Goal: Task Accomplishment & Management: Use online tool/utility

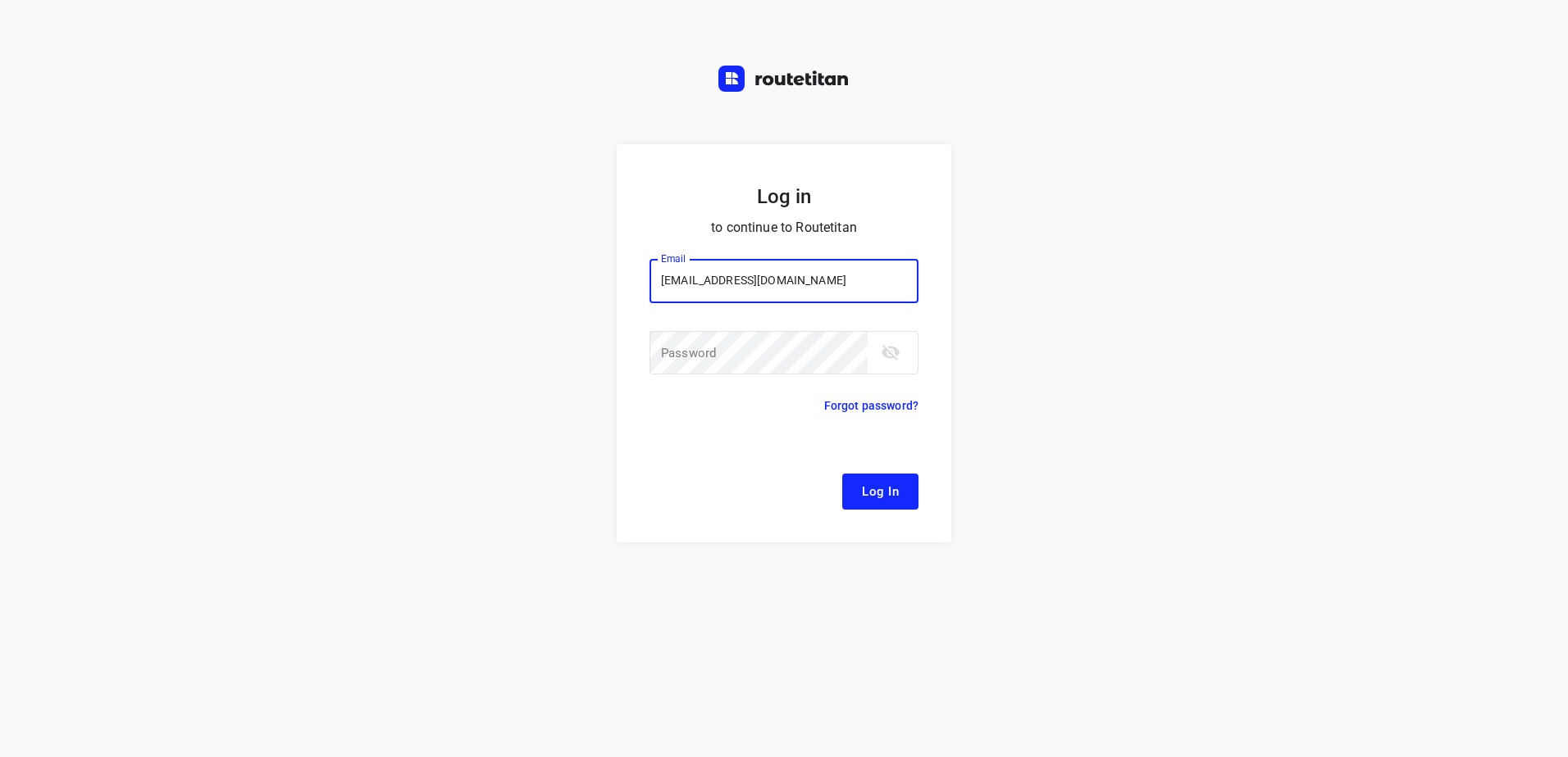
type input "[EMAIL_ADDRESS][DOMAIN_NAME]"
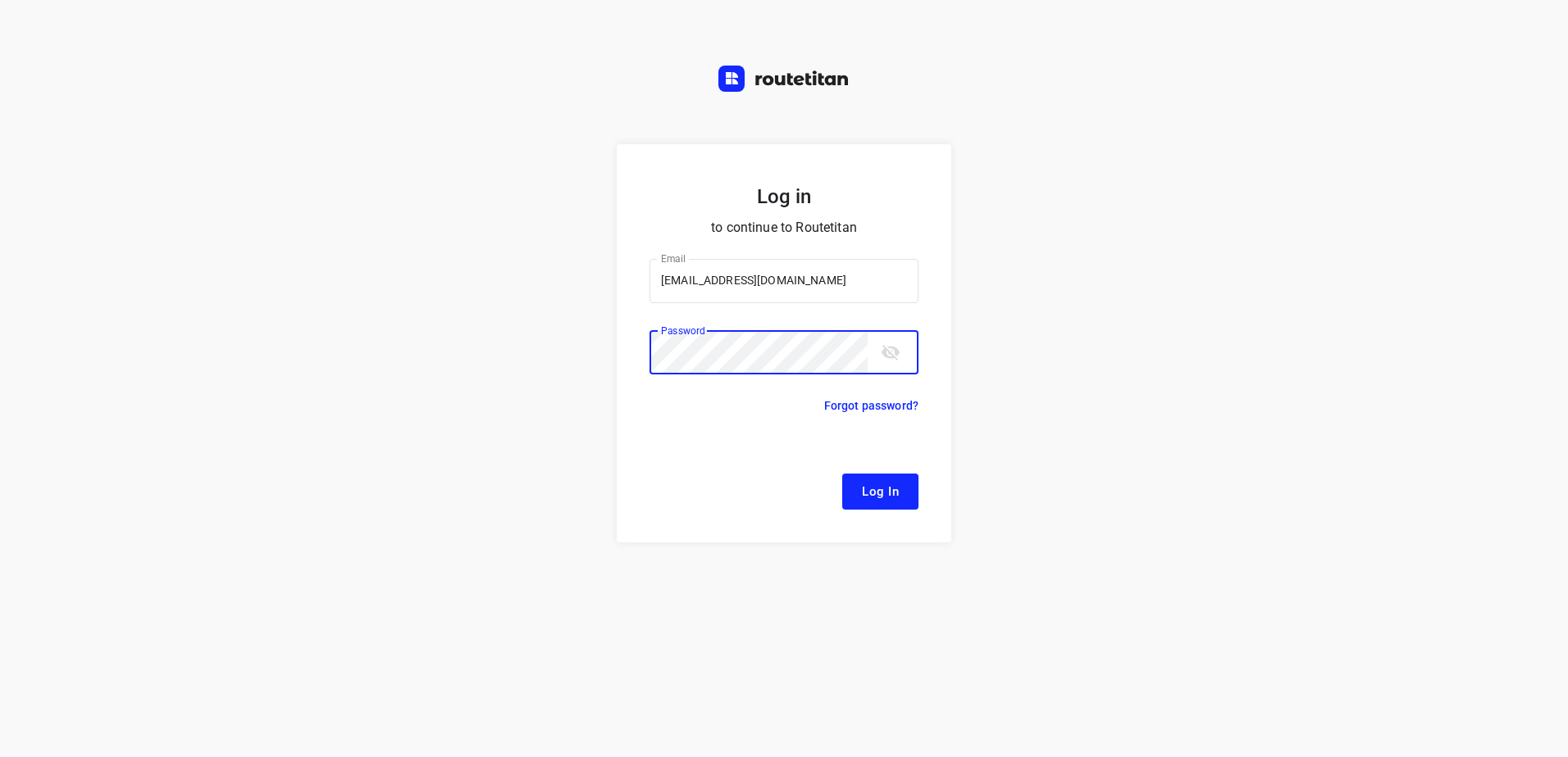
click at [842, 474] on button "Log In" at bounding box center [880, 492] width 76 height 36
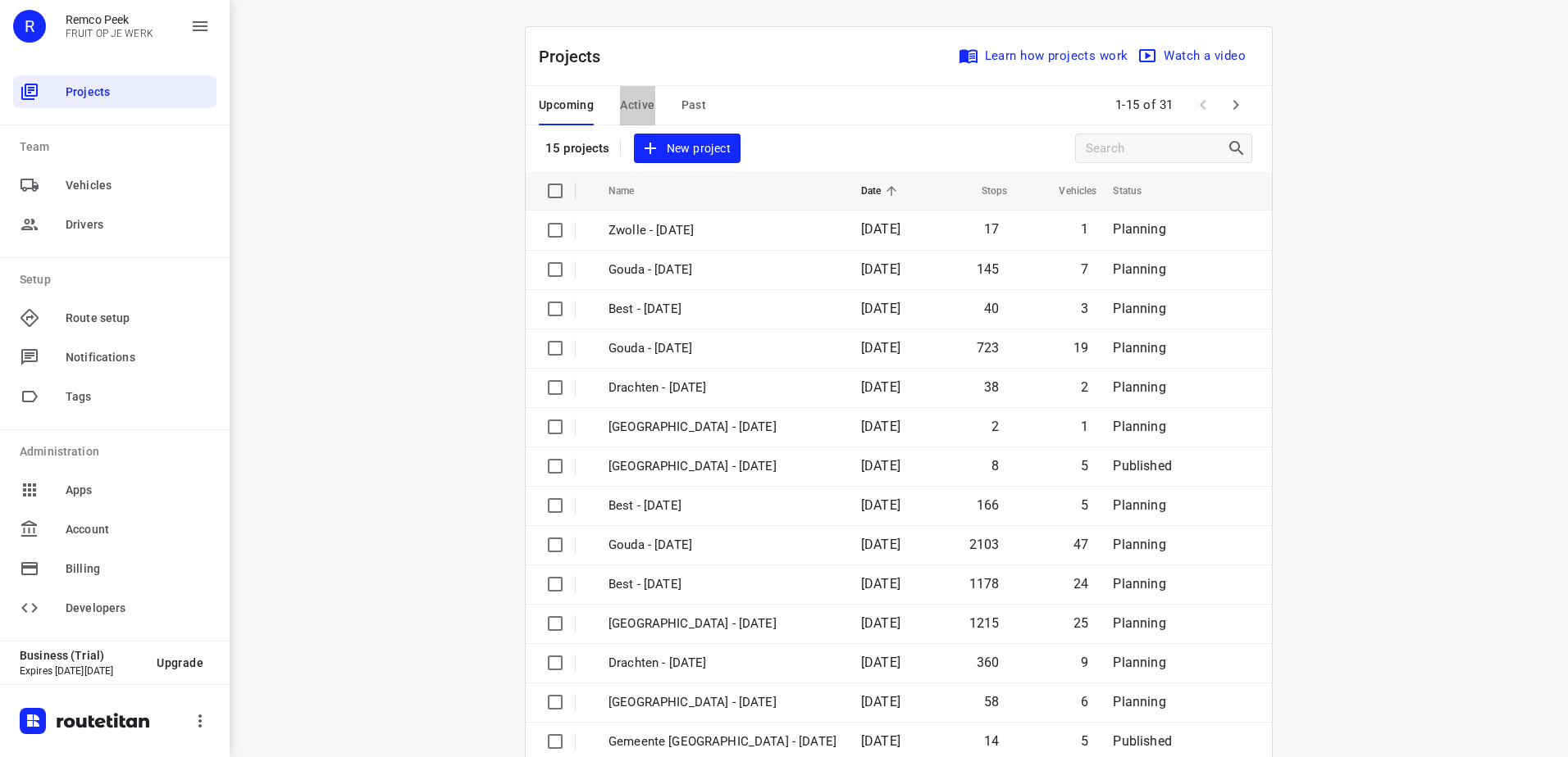
click at [641, 98] on span "Active" at bounding box center [637, 105] width 34 height 21
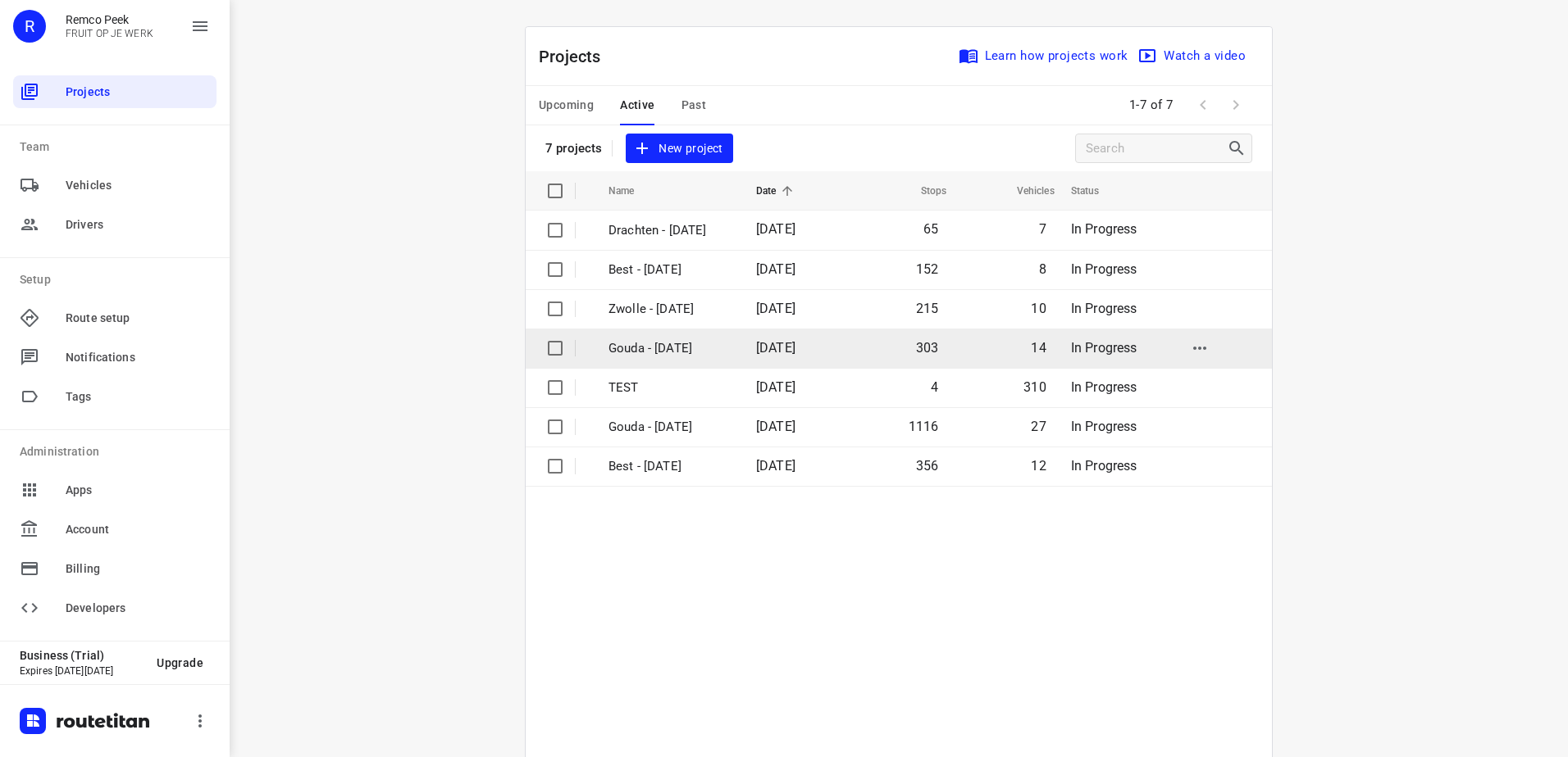
click at [676, 356] on p "Gouda - [DATE]" at bounding box center [670, 349] width 123 height 19
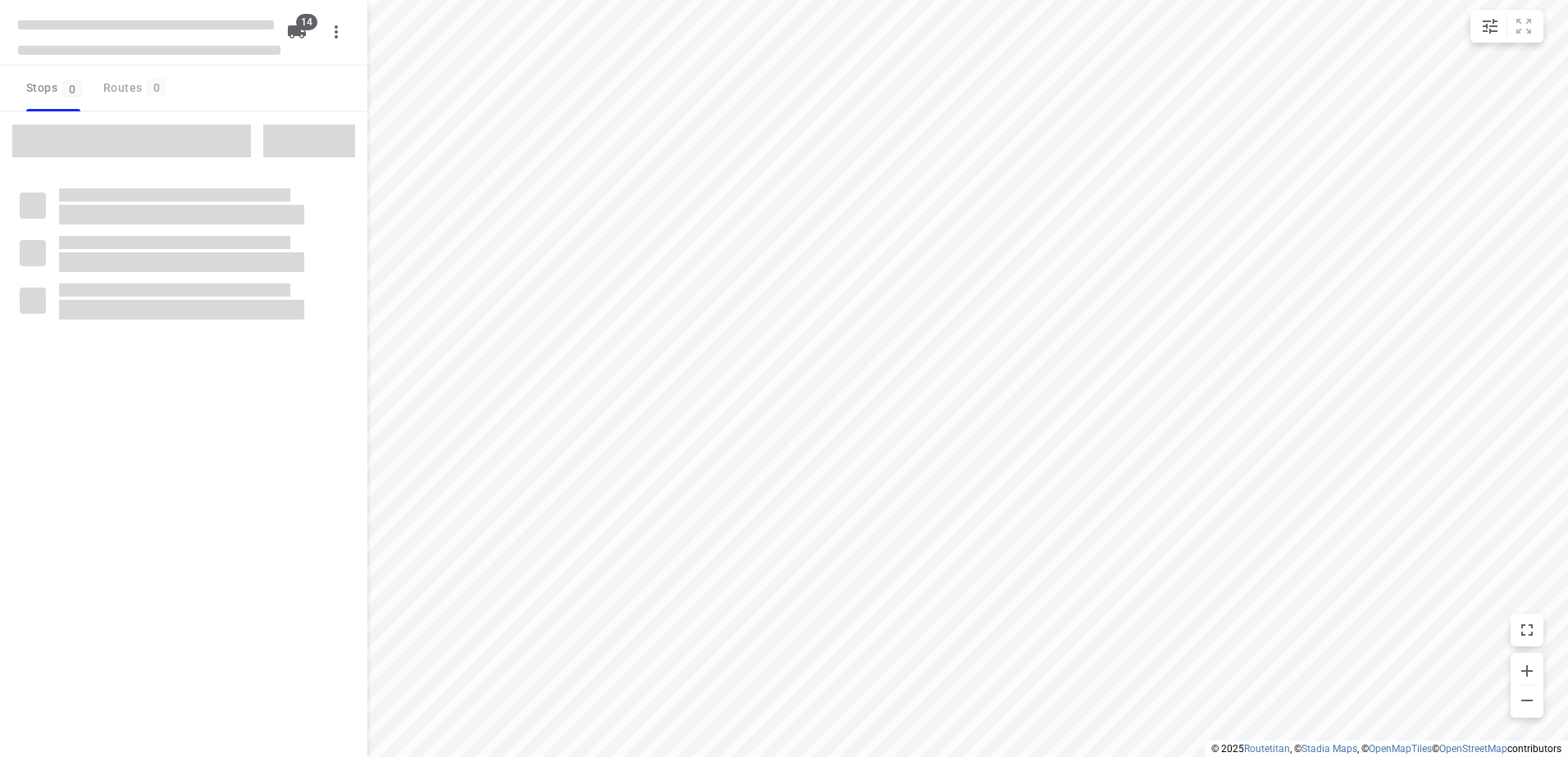
checkbox input "true"
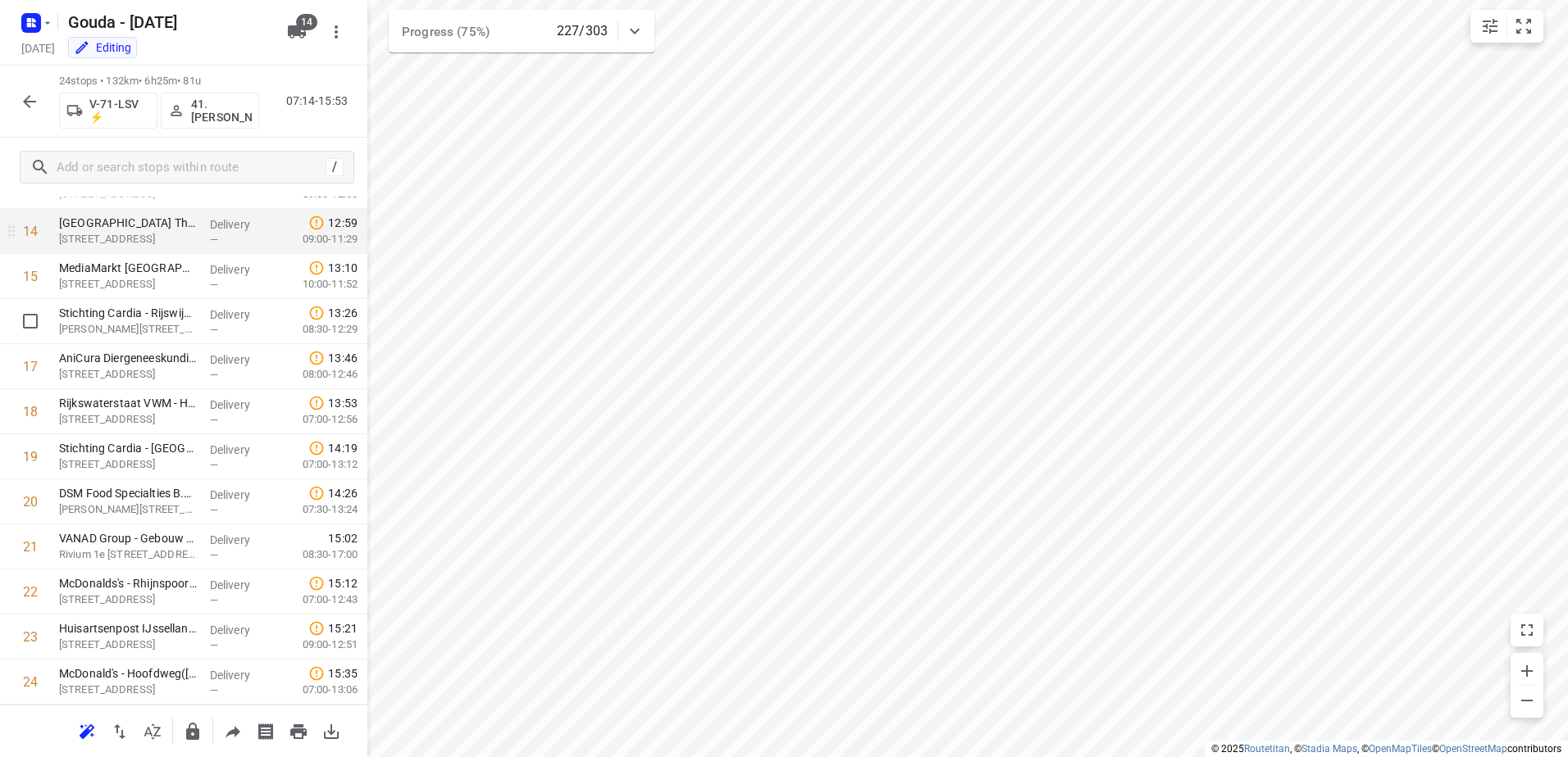
scroll to position [574, 0]
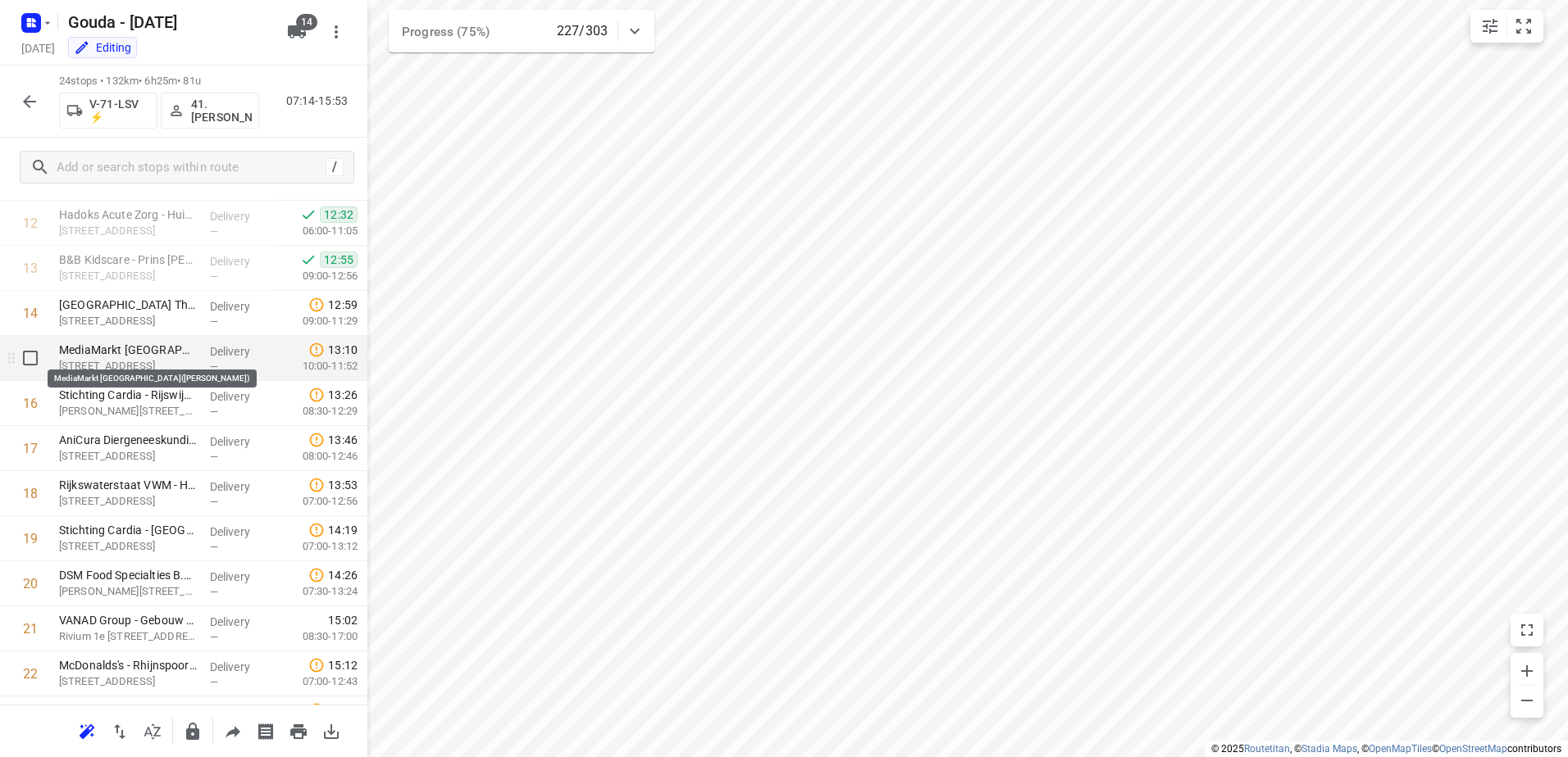
click at [126, 346] on p "MediaMarkt Den Haag(Isabella Moore)" at bounding box center [128, 349] width 138 height 16
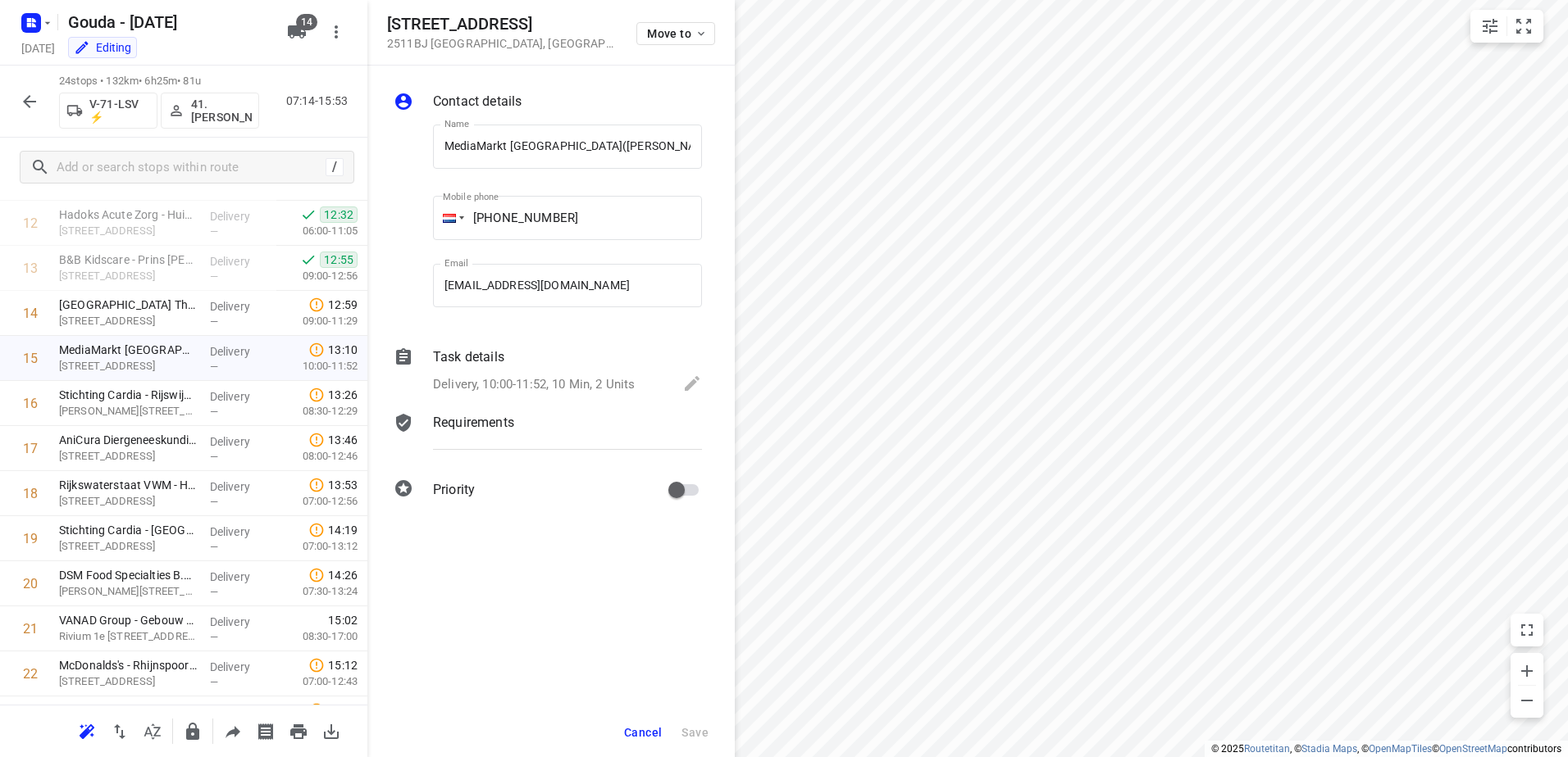
click at [616, 376] on p "Delivery, 10:00-11:52, 10 Min, 2 Units" at bounding box center [534, 385] width 202 height 19
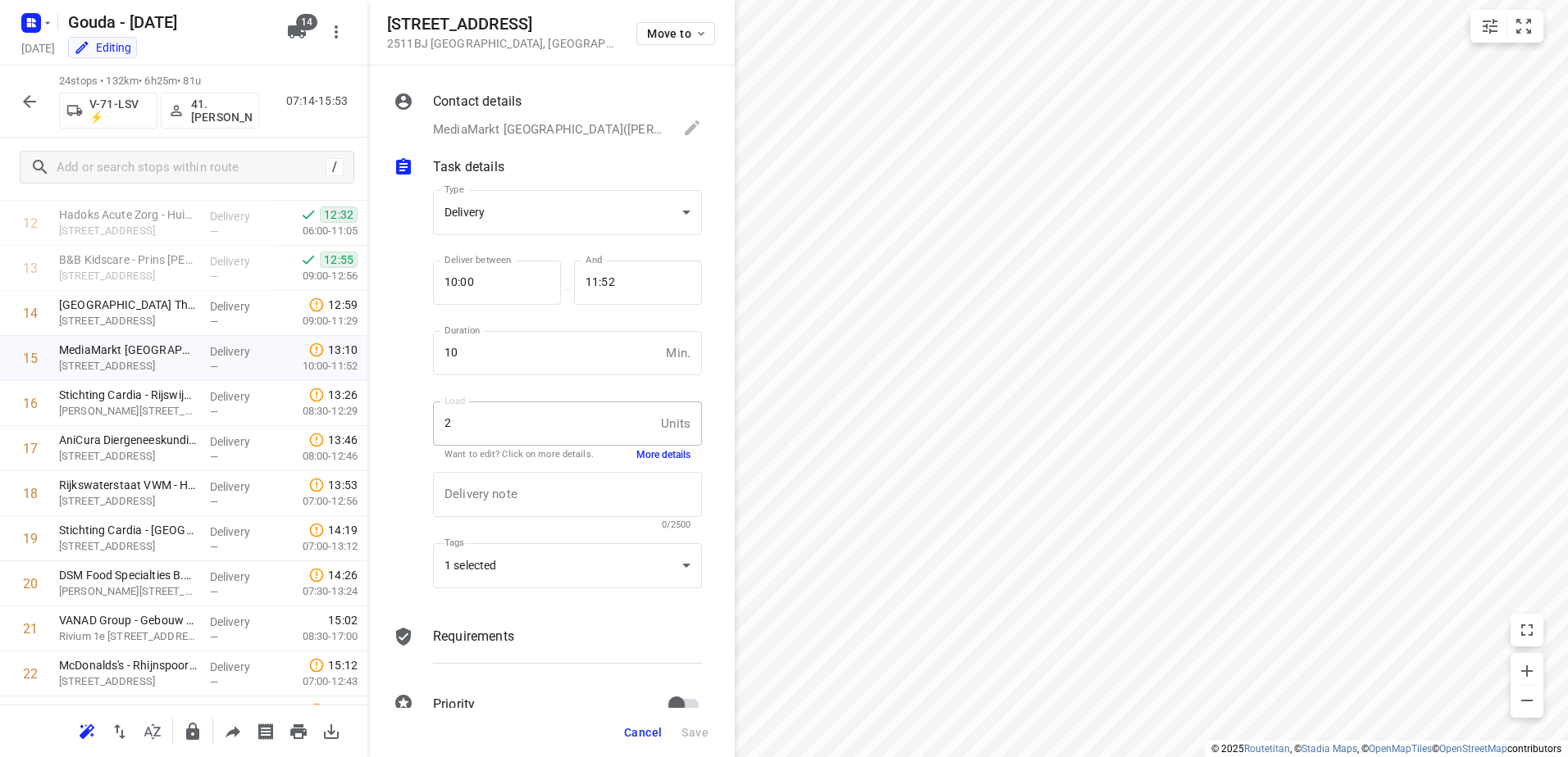
click at [649, 458] on button "More details" at bounding box center [662, 455] width 54 height 14
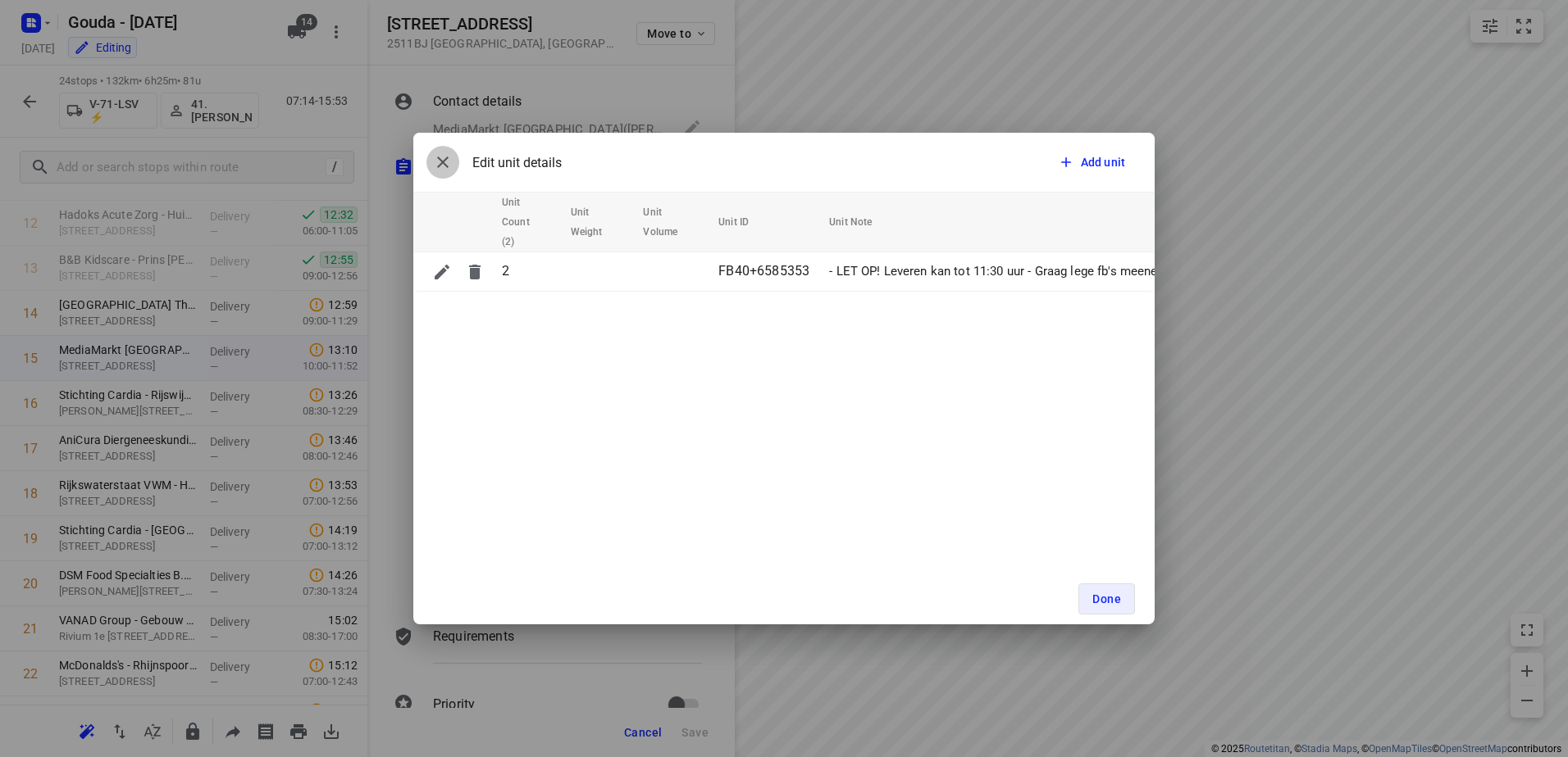
click at [446, 167] on icon "button" at bounding box center [442, 162] width 20 height 20
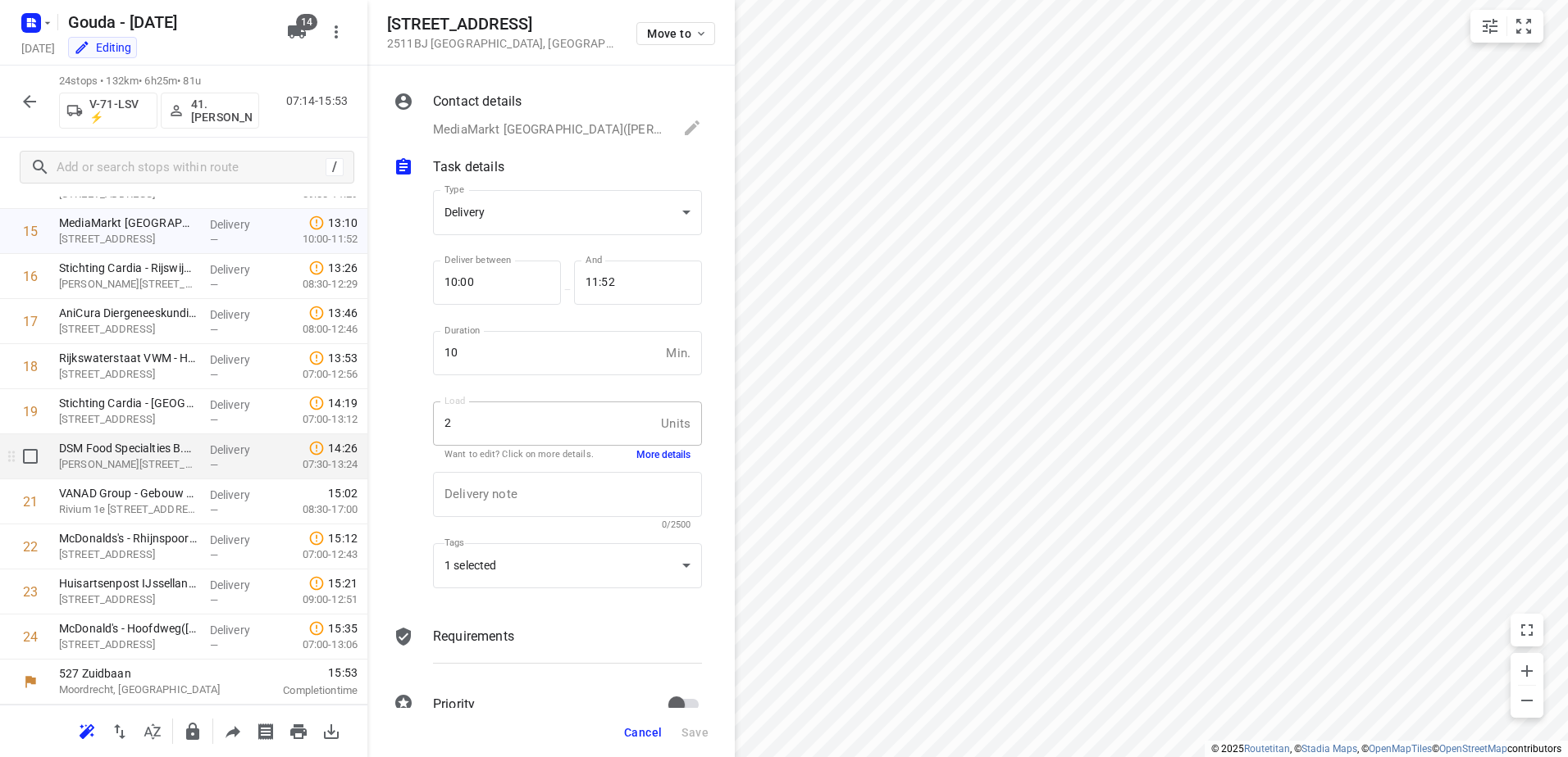
scroll to position [373, 0]
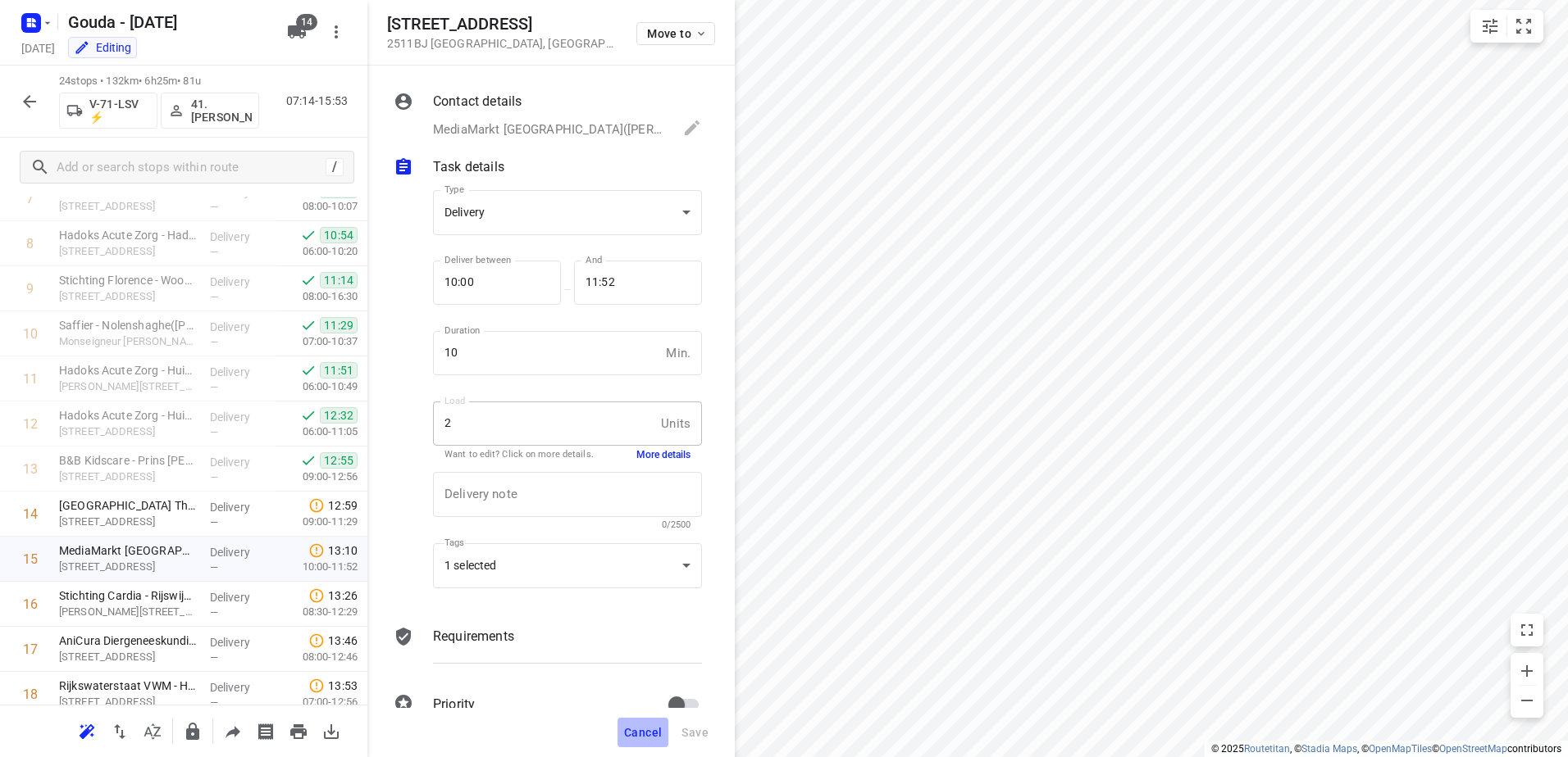
click at [653, 728] on span "Cancel" at bounding box center [643, 732] width 38 height 13
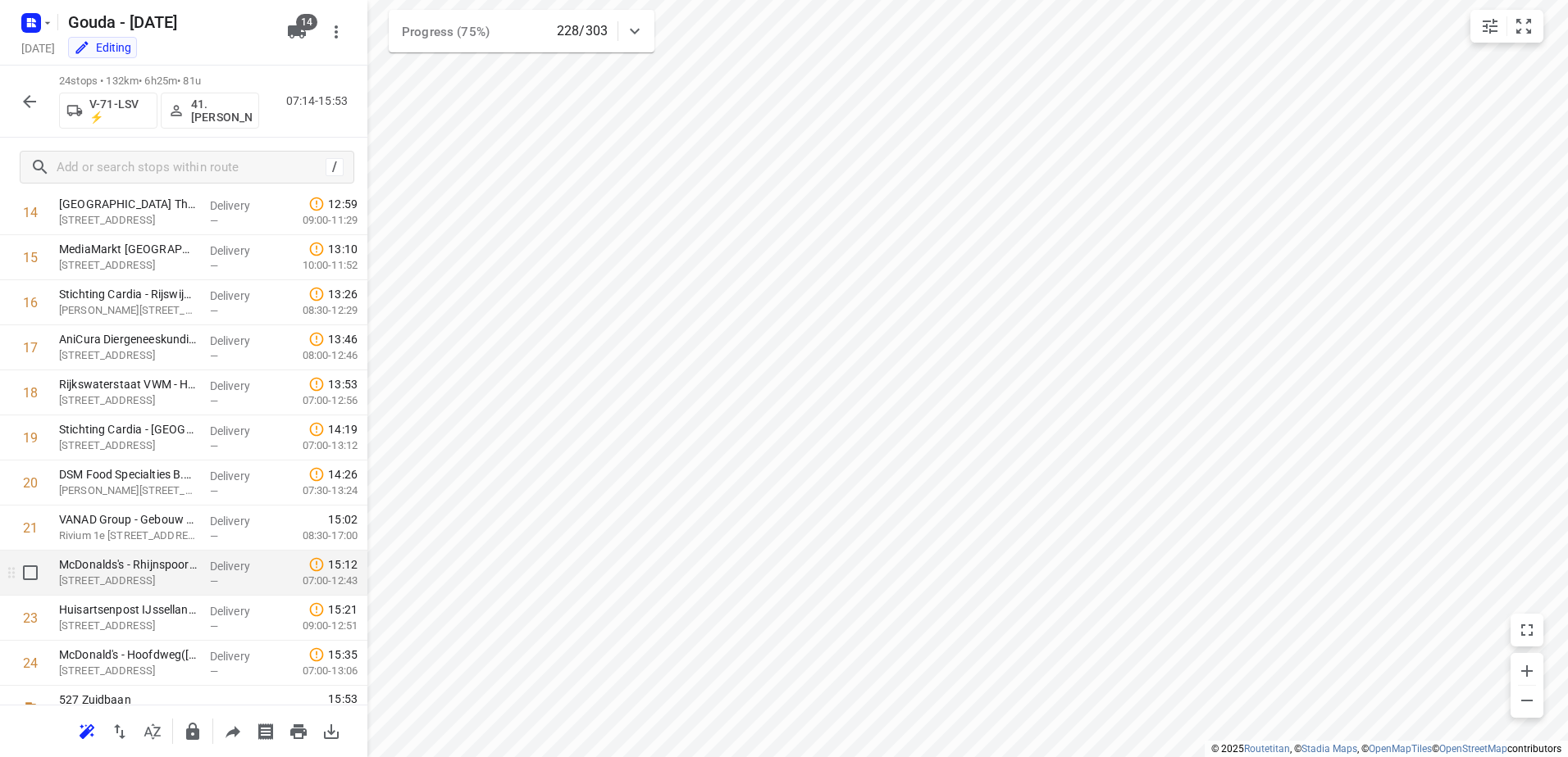
scroll to position [701, 0]
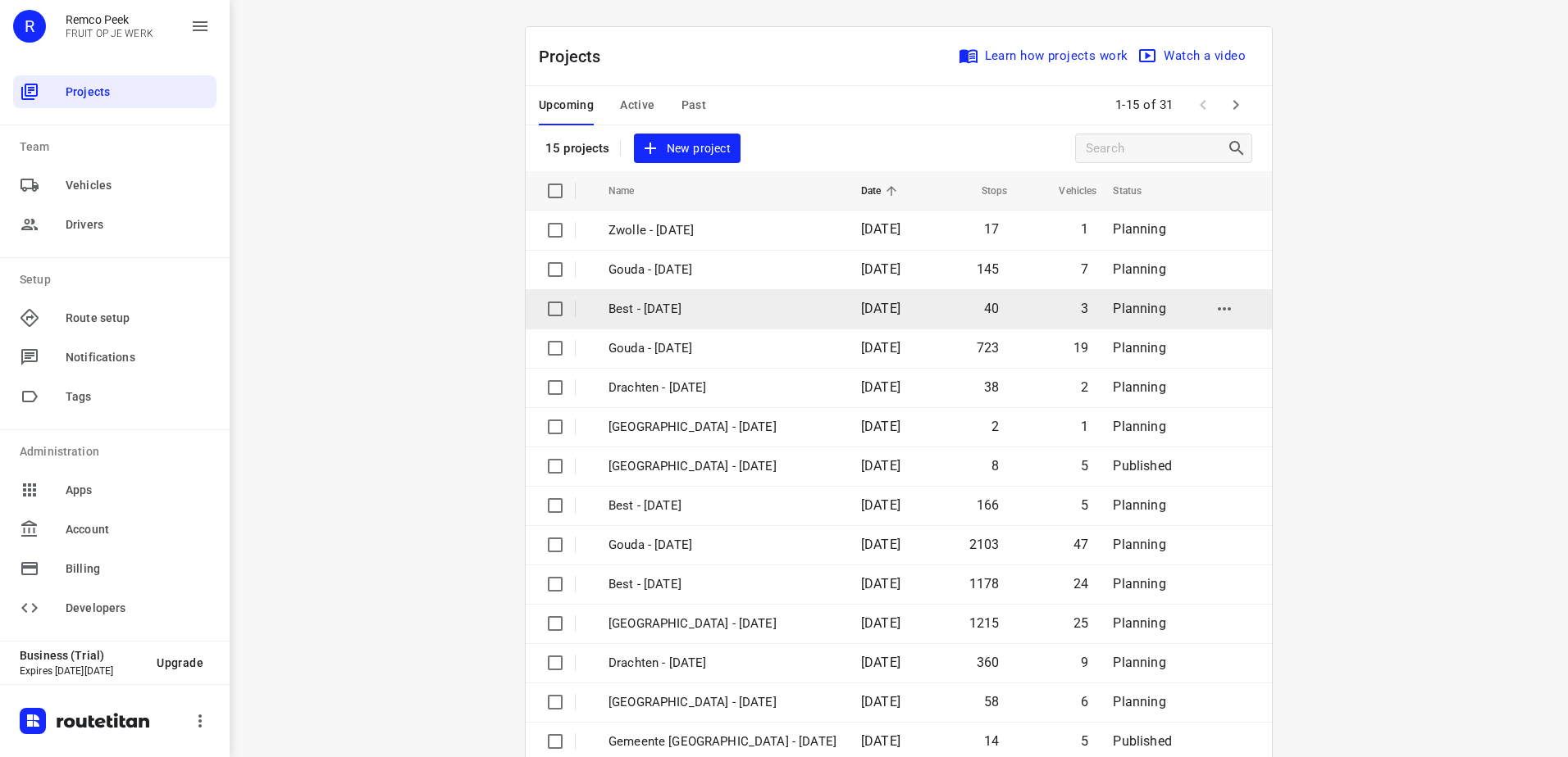
click at [711, 318] on p "Best - [DATE]" at bounding box center [722, 310] width 228 height 19
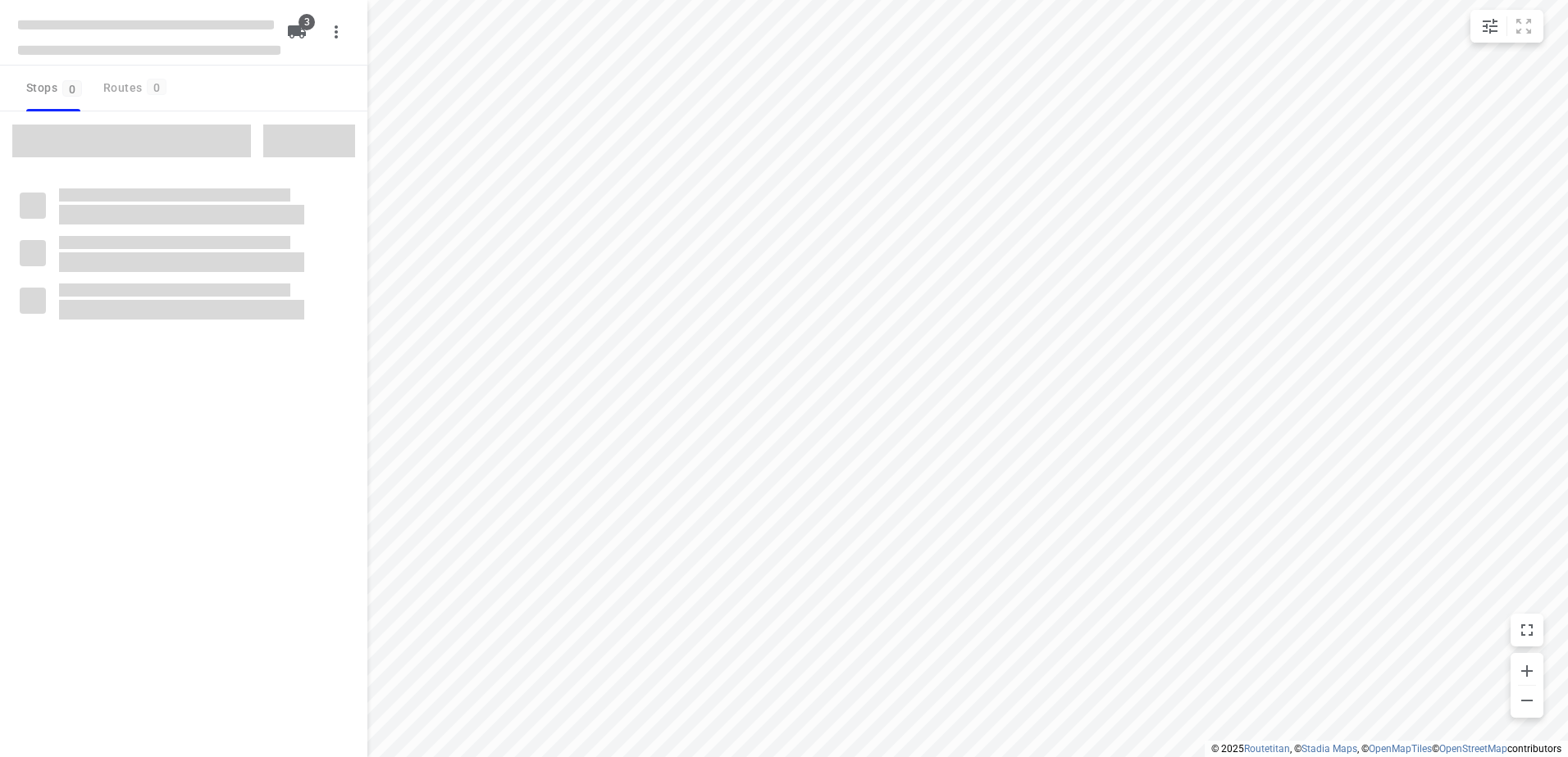
checkbox input "true"
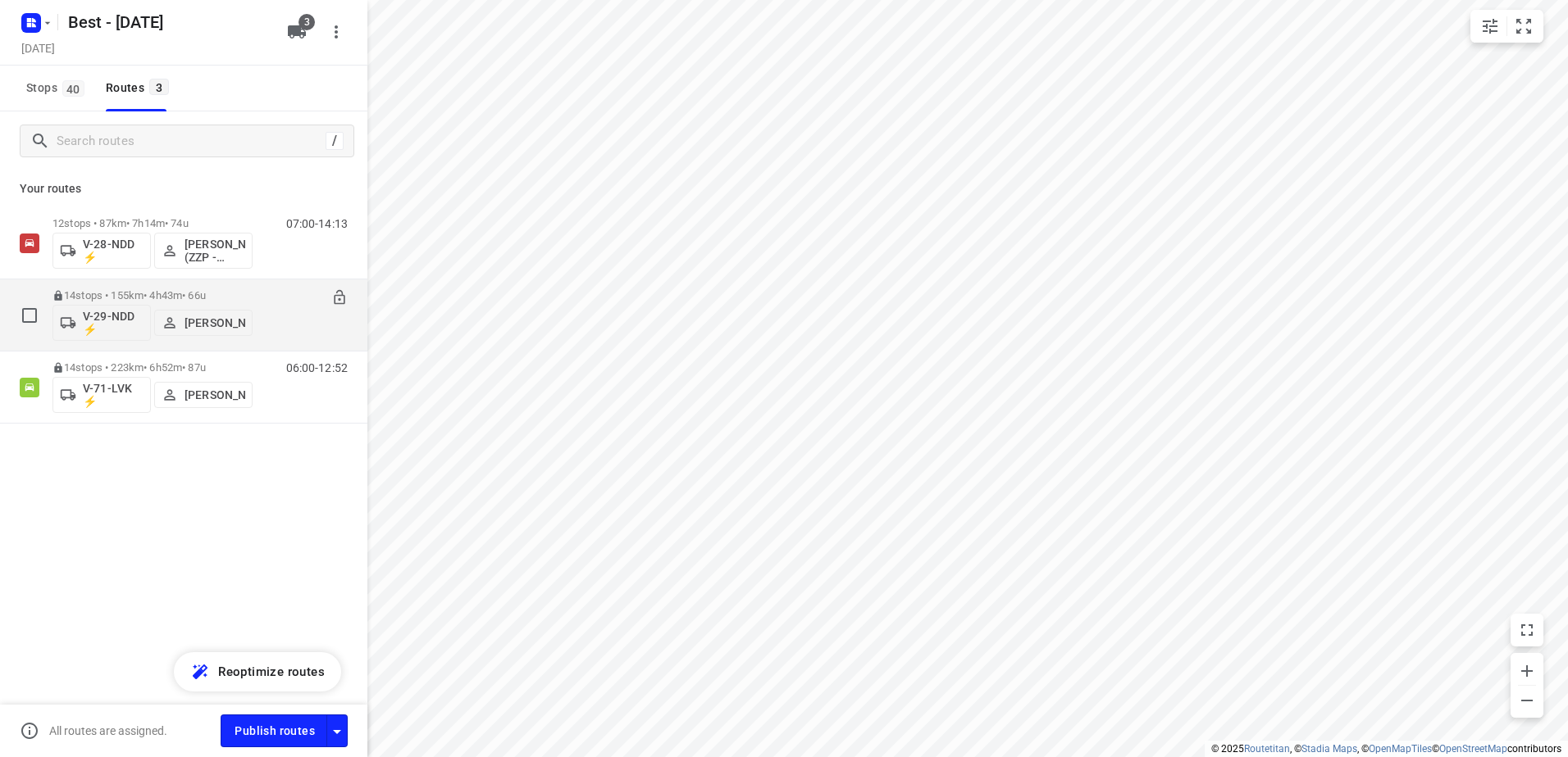
click at [167, 288] on div "14 stops • 155km • 4h43m • 66u V-29-NDD ⚡ Andy De Vreede" at bounding box center [152, 316] width 200 height 68
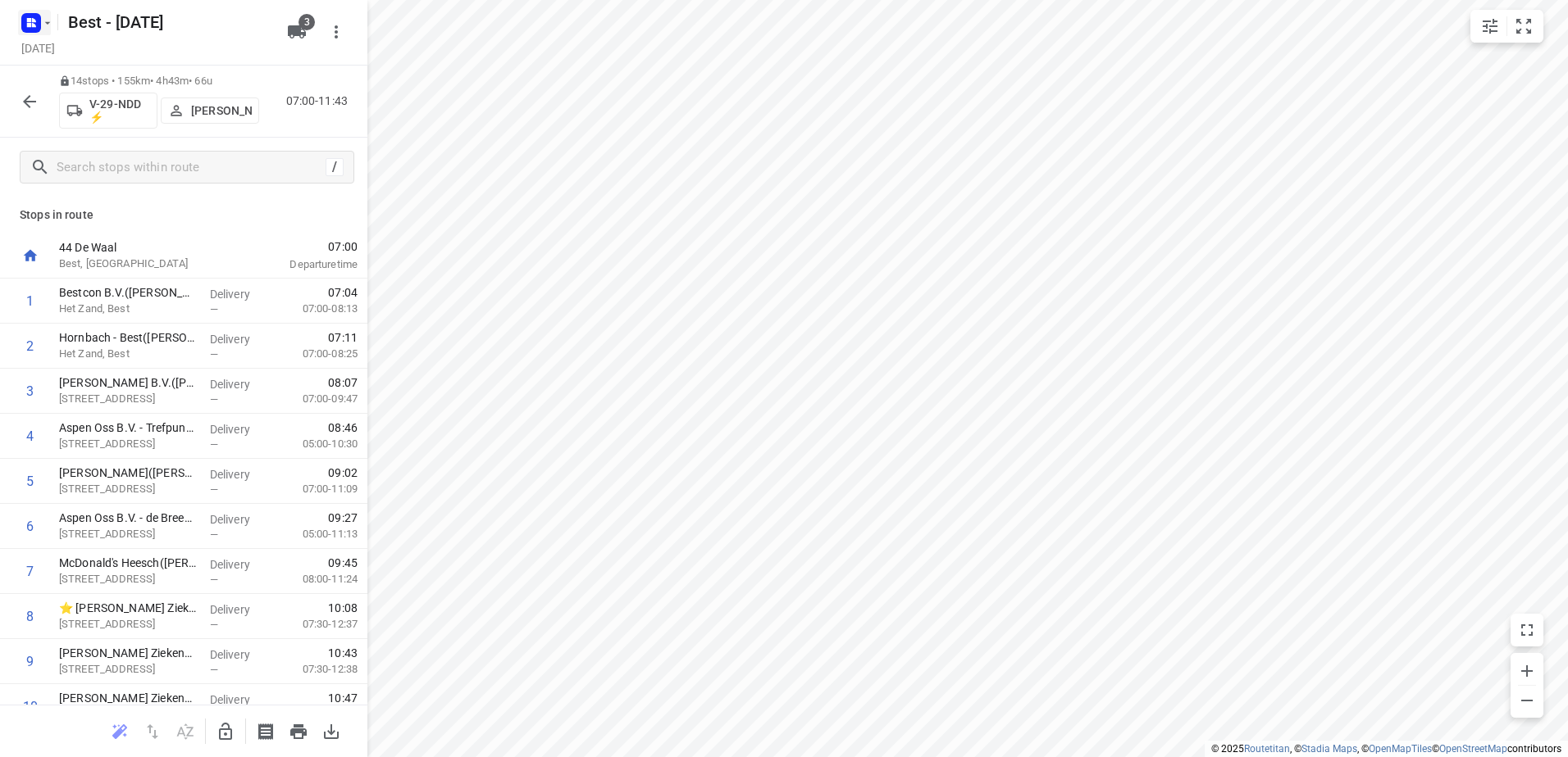
click at [33, 23] on icon "button" at bounding box center [33, 25] width 4 height 4
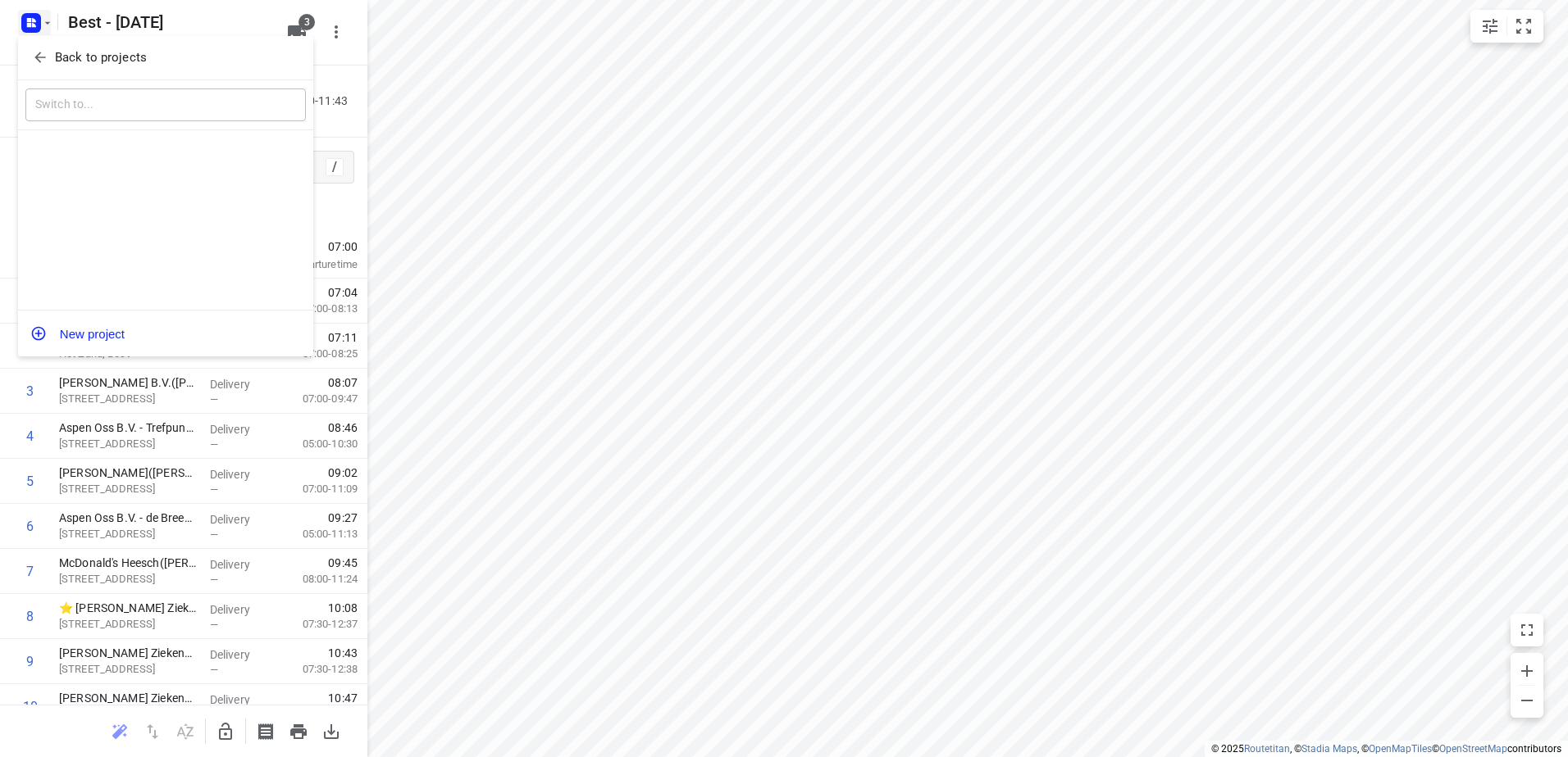
click at [52, 56] on span "Back to projects" at bounding box center [165, 58] width 267 height 19
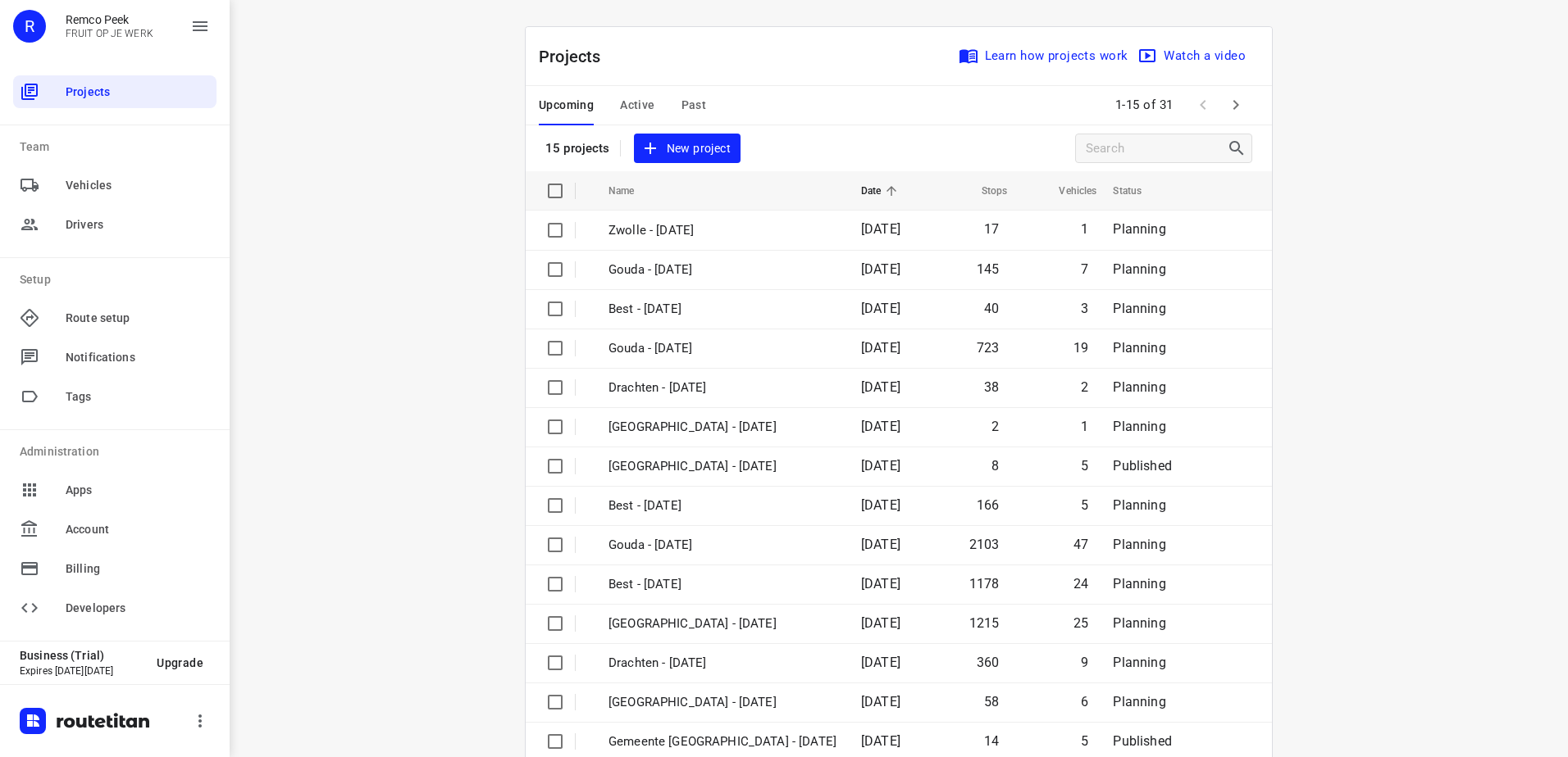
click at [640, 107] on span "Active" at bounding box center [637, 105] width 34 height 21
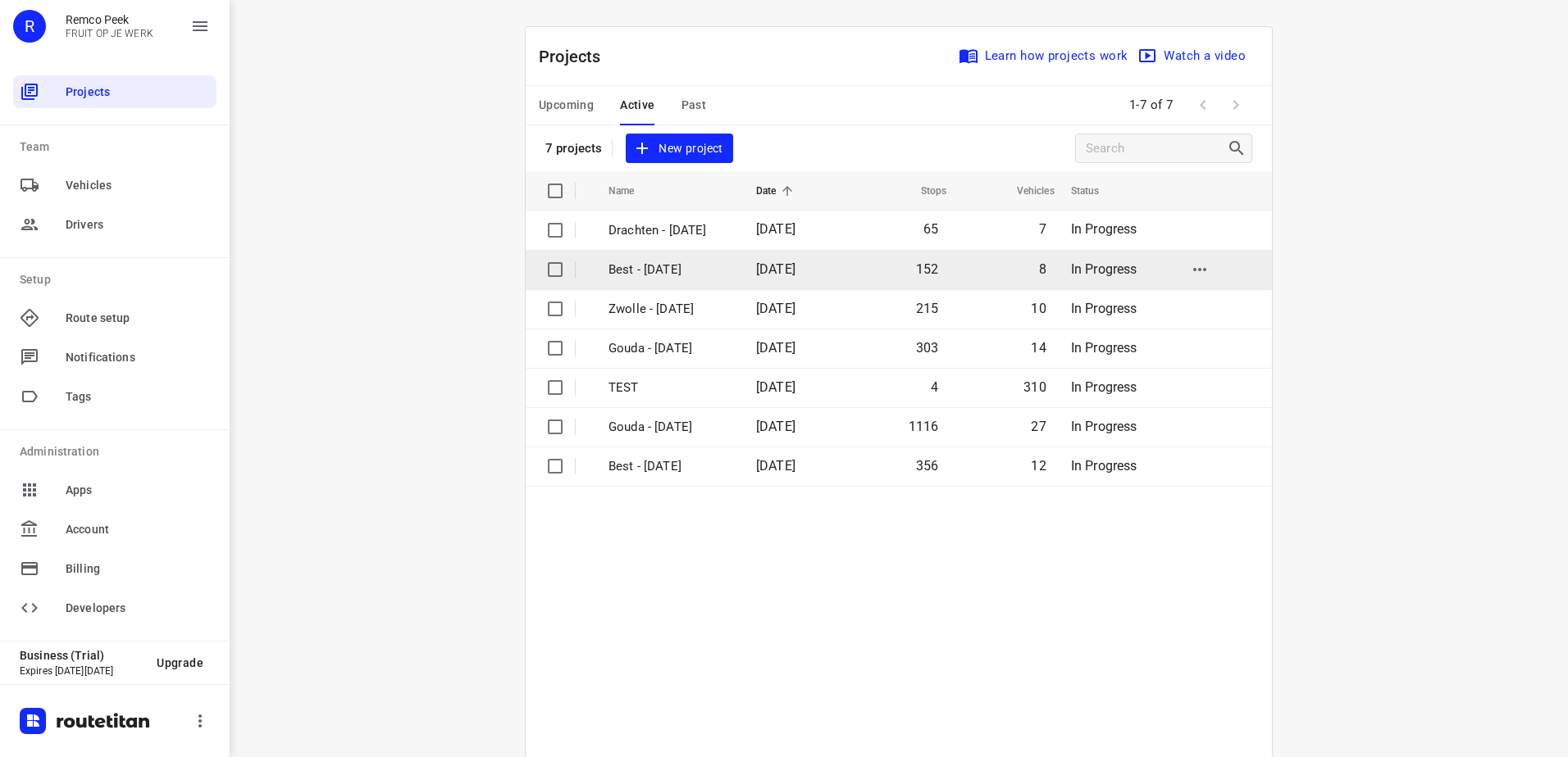
click at [674, 278] on p "Best - [DATE]" at bounding box center [670, 270] width 123 height 19
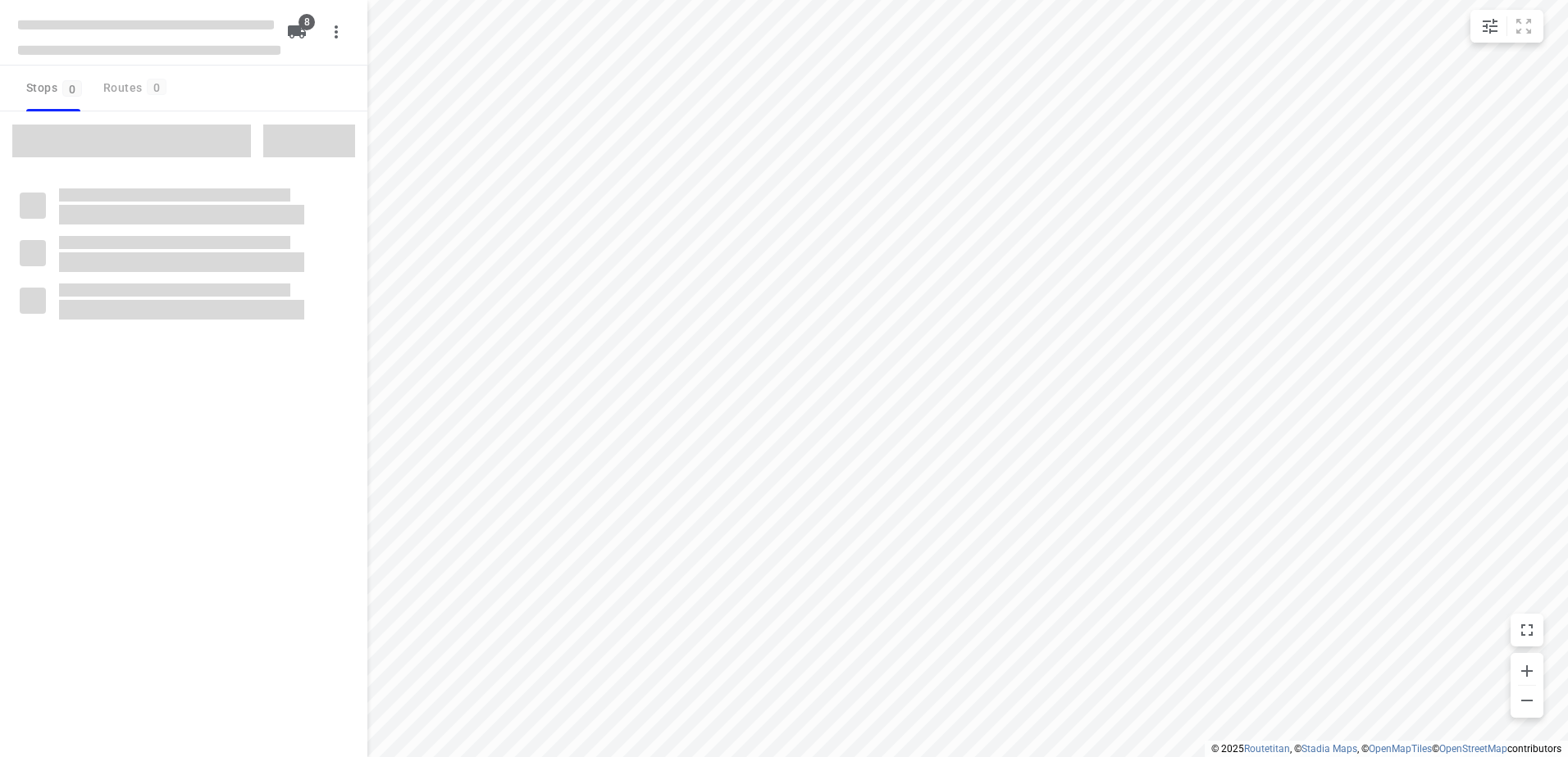
checkbox input "true"
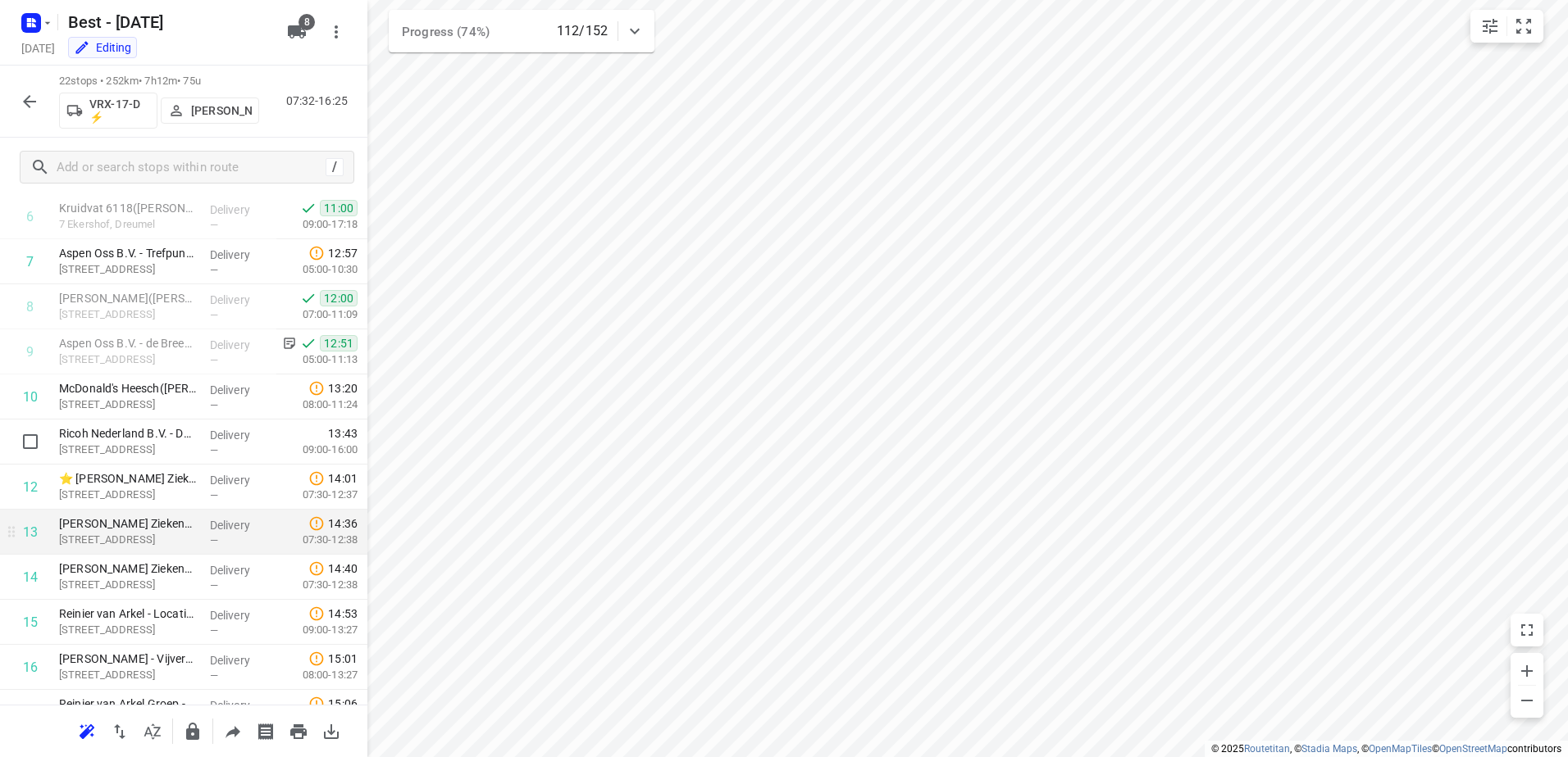
scroll to position [119, 0]
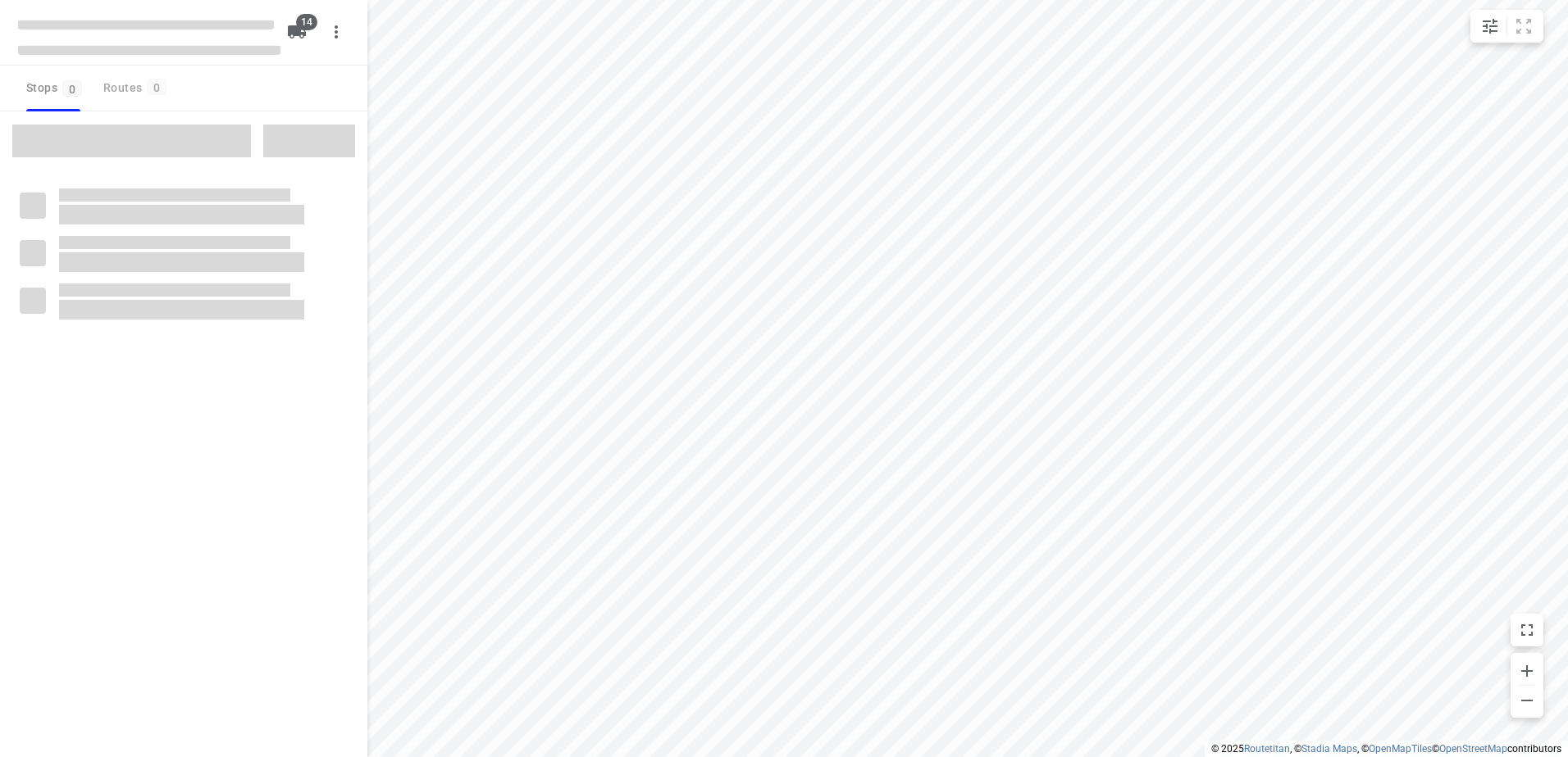
checkbox input "true"
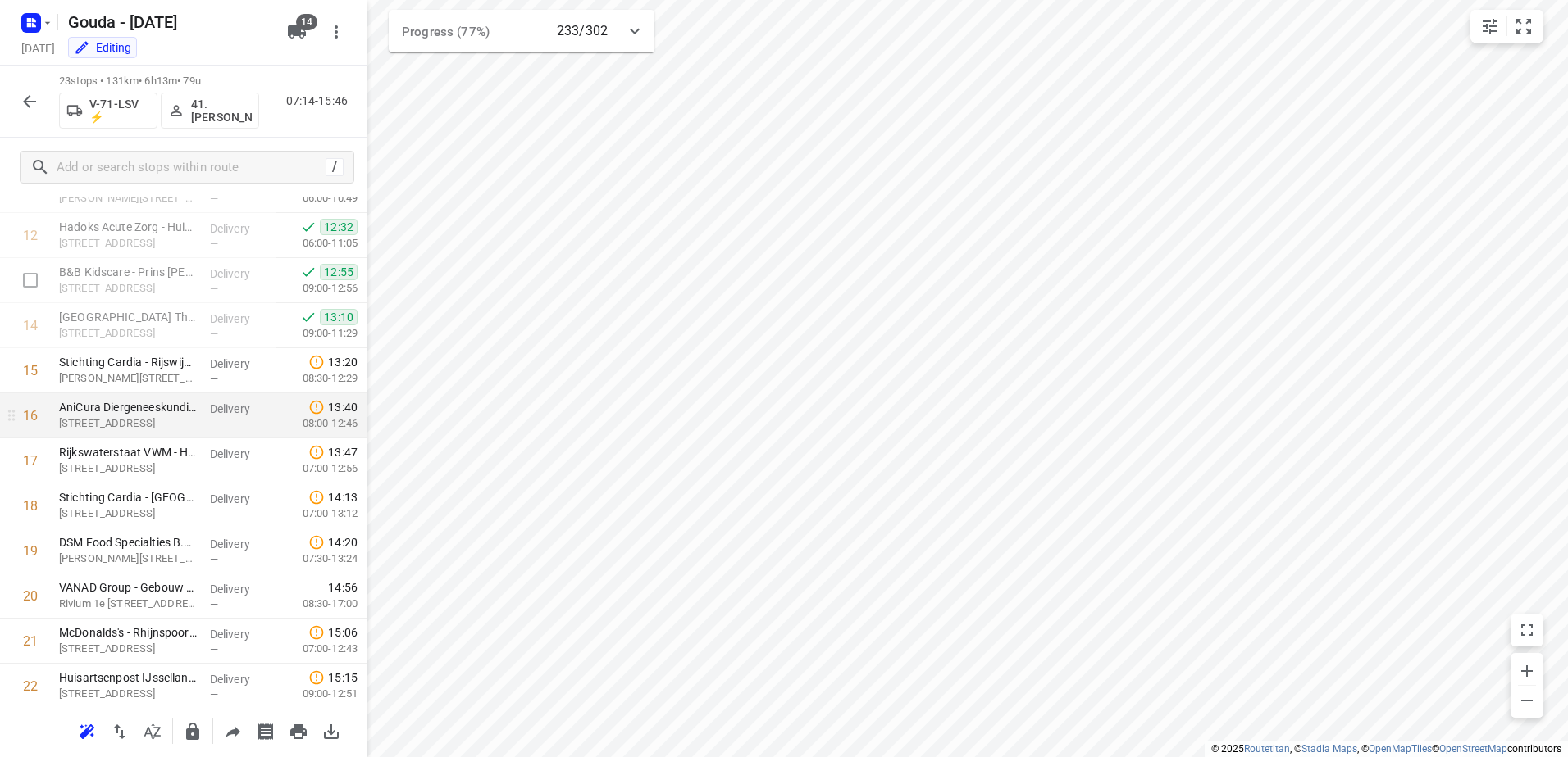
scroll to position [702, 0]
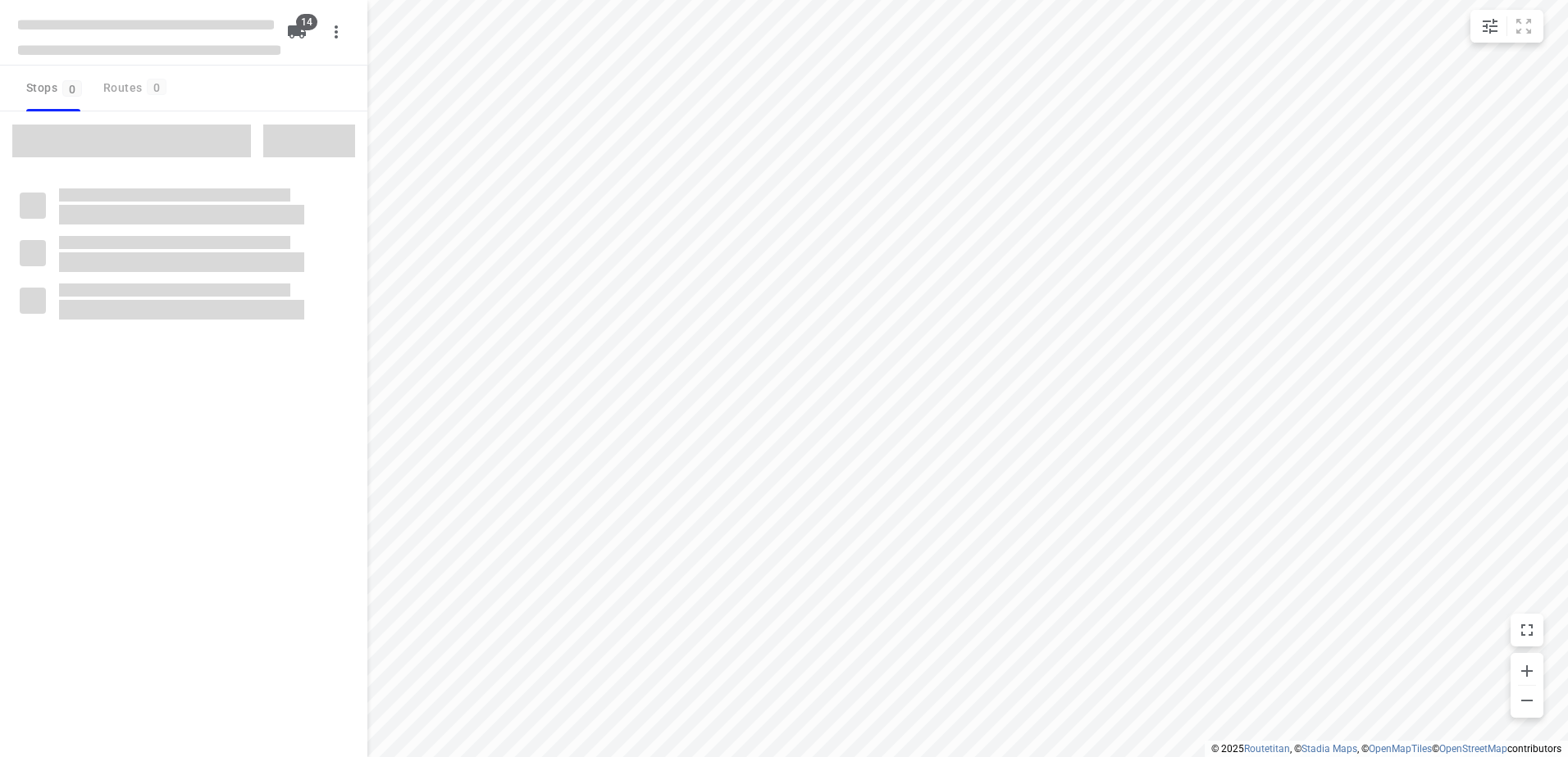
checkbox input "true"
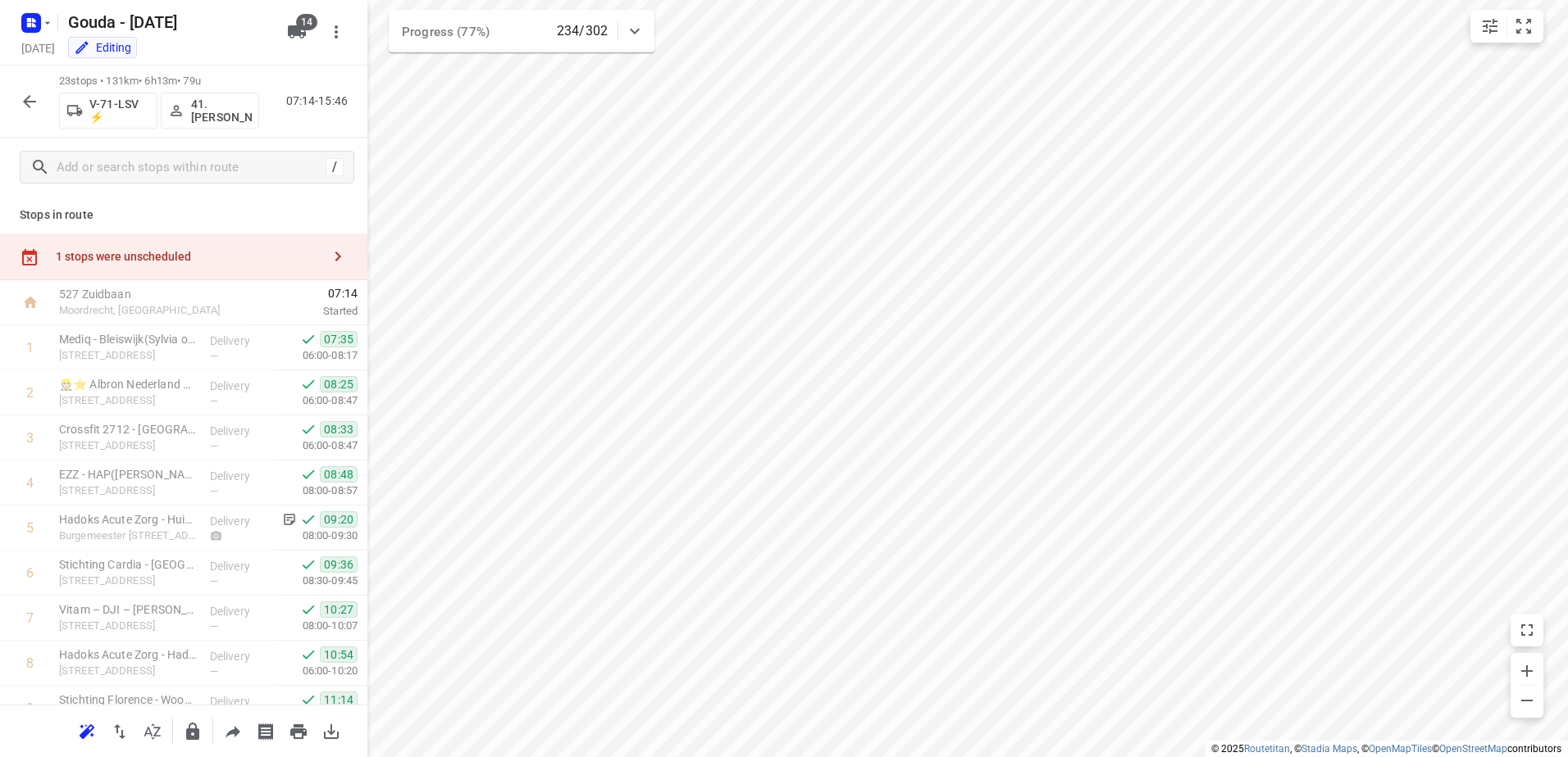
click at [243, 250] on div "1 stops were unscheduled" at bounding box center [188, 256] width 265 height 13
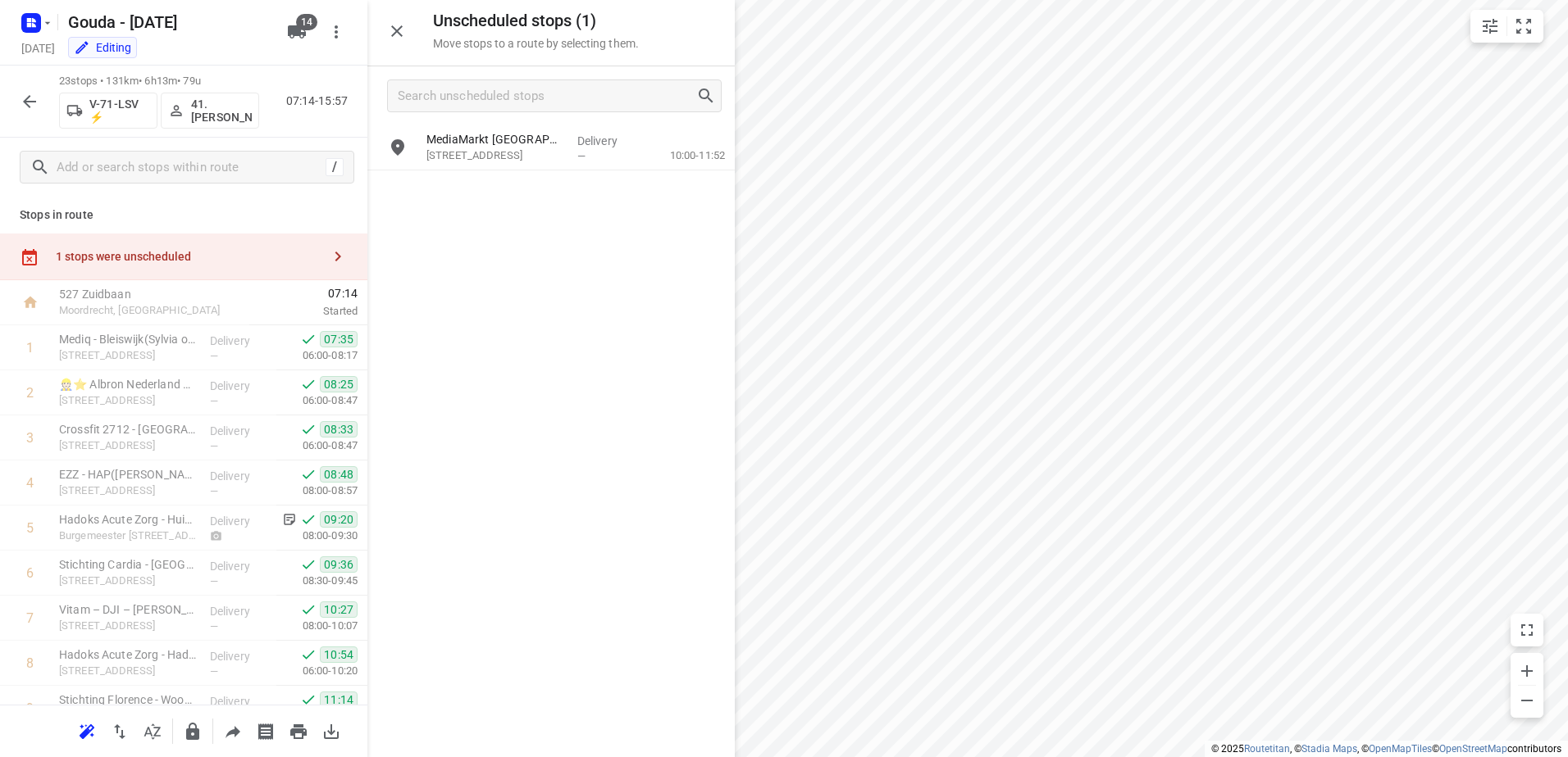
scroll to position [702, 0]
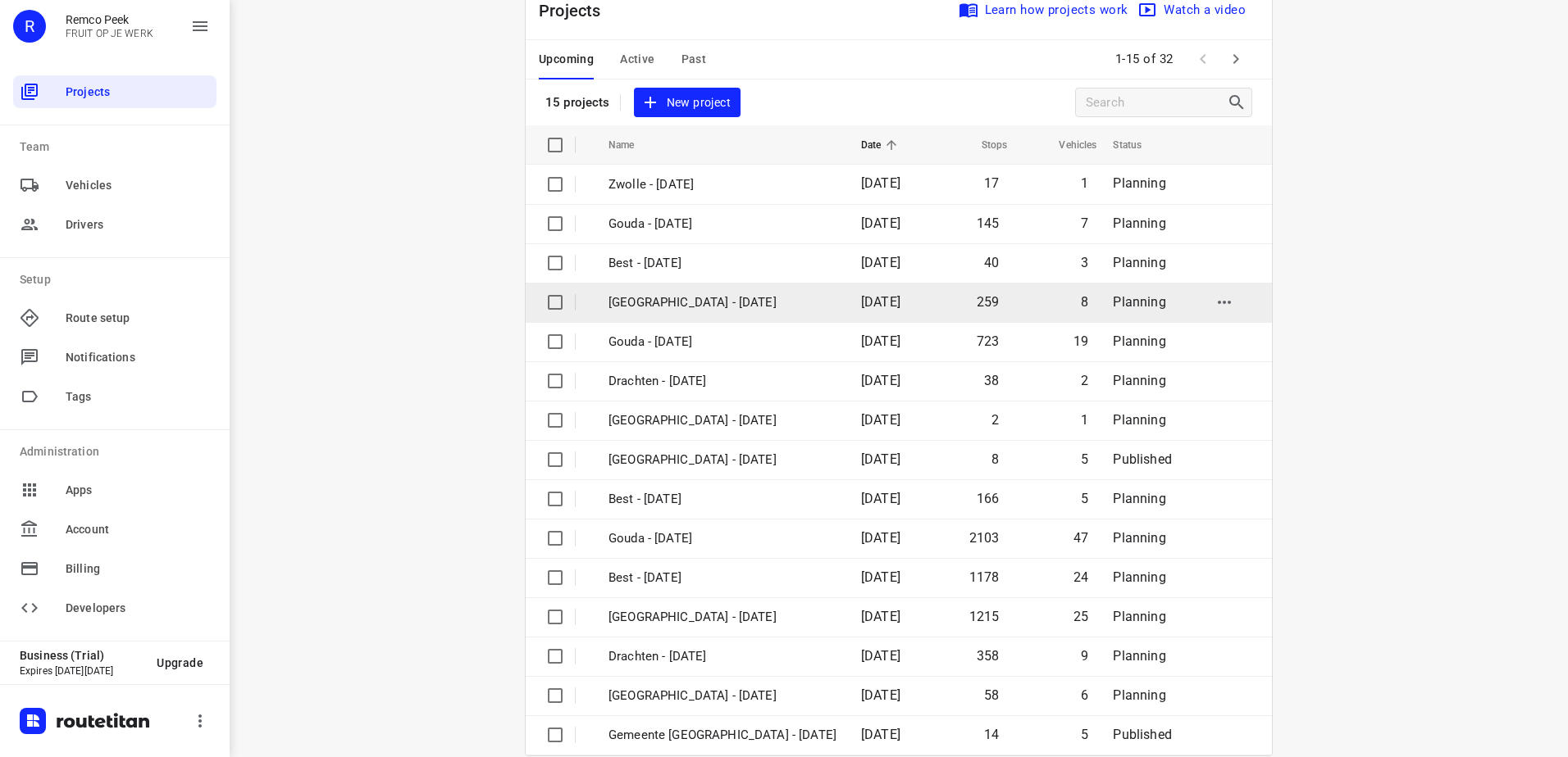
scroll to position [71, 0]
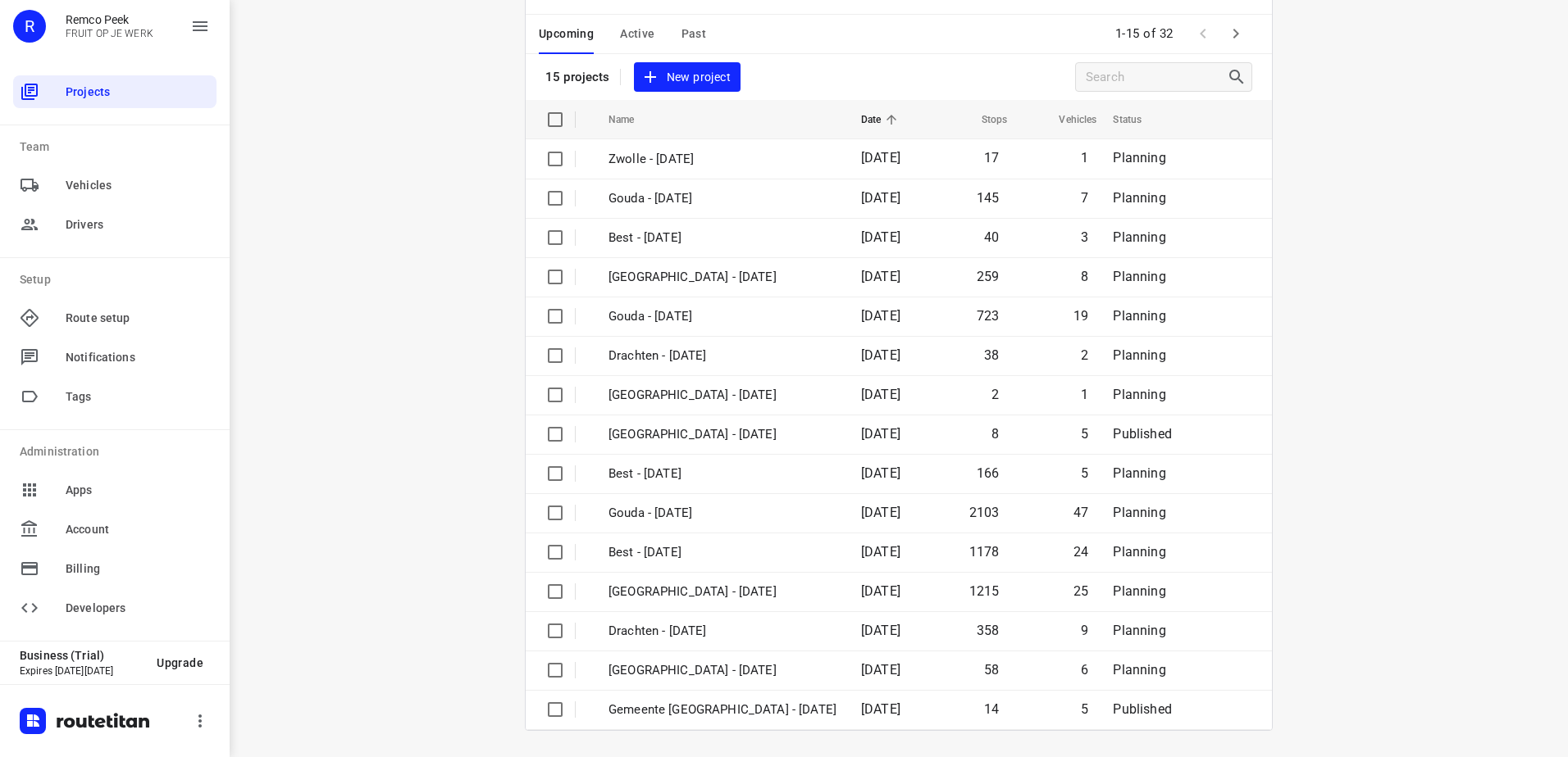
drag, startPoint x: 793, startPoint y: 39, endPoint x: 632, endPoint y: 38, distance: 161.0
click at [792, 38] on div "Upcoming Active Past 1-15 of 32" at bounding box center [899, 34] width 746 height 39
click at [632, 38] on span "Active" at bounding box center [637, 34] width 34 height 21
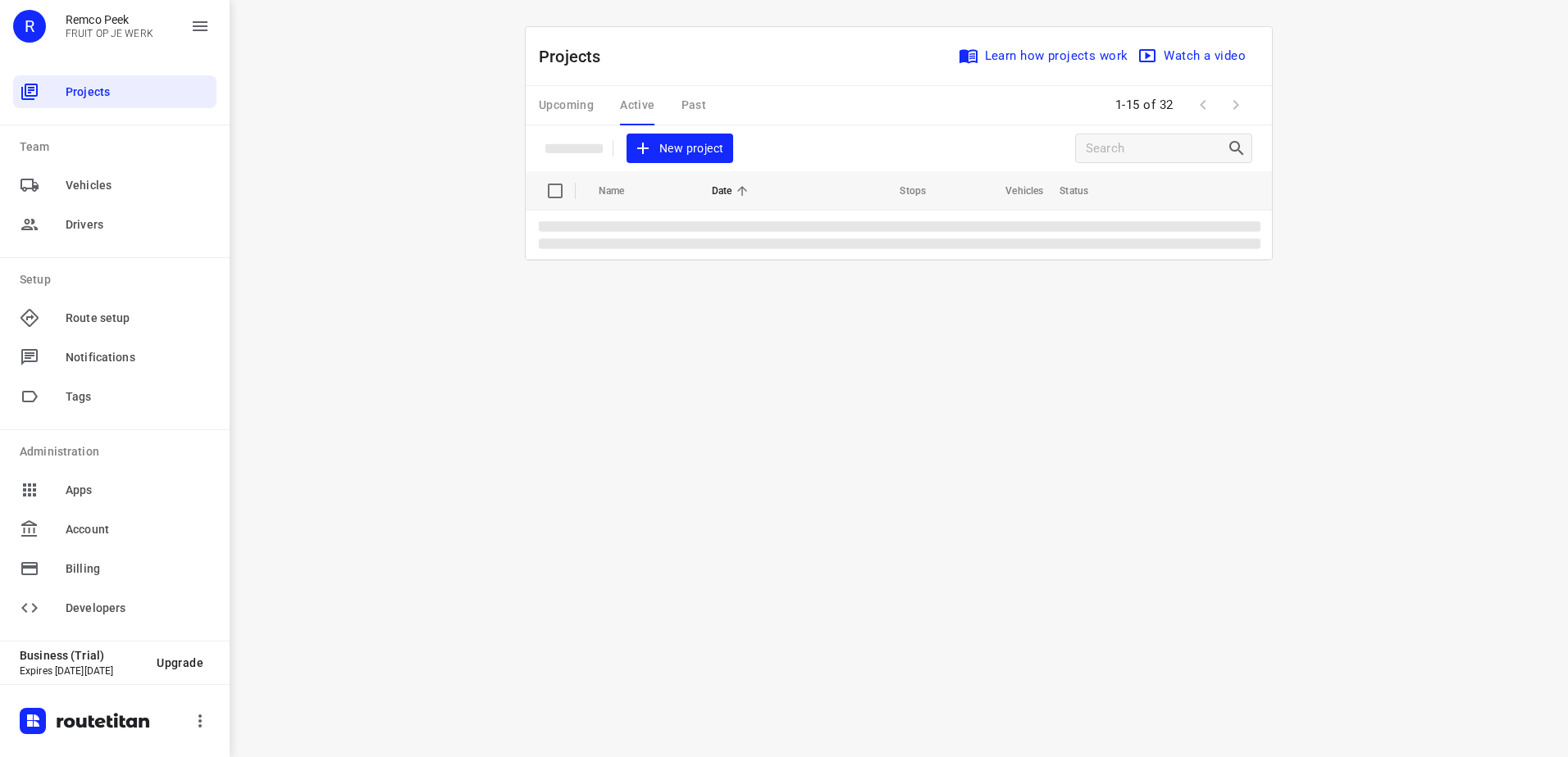
scroll to position [0, 0]
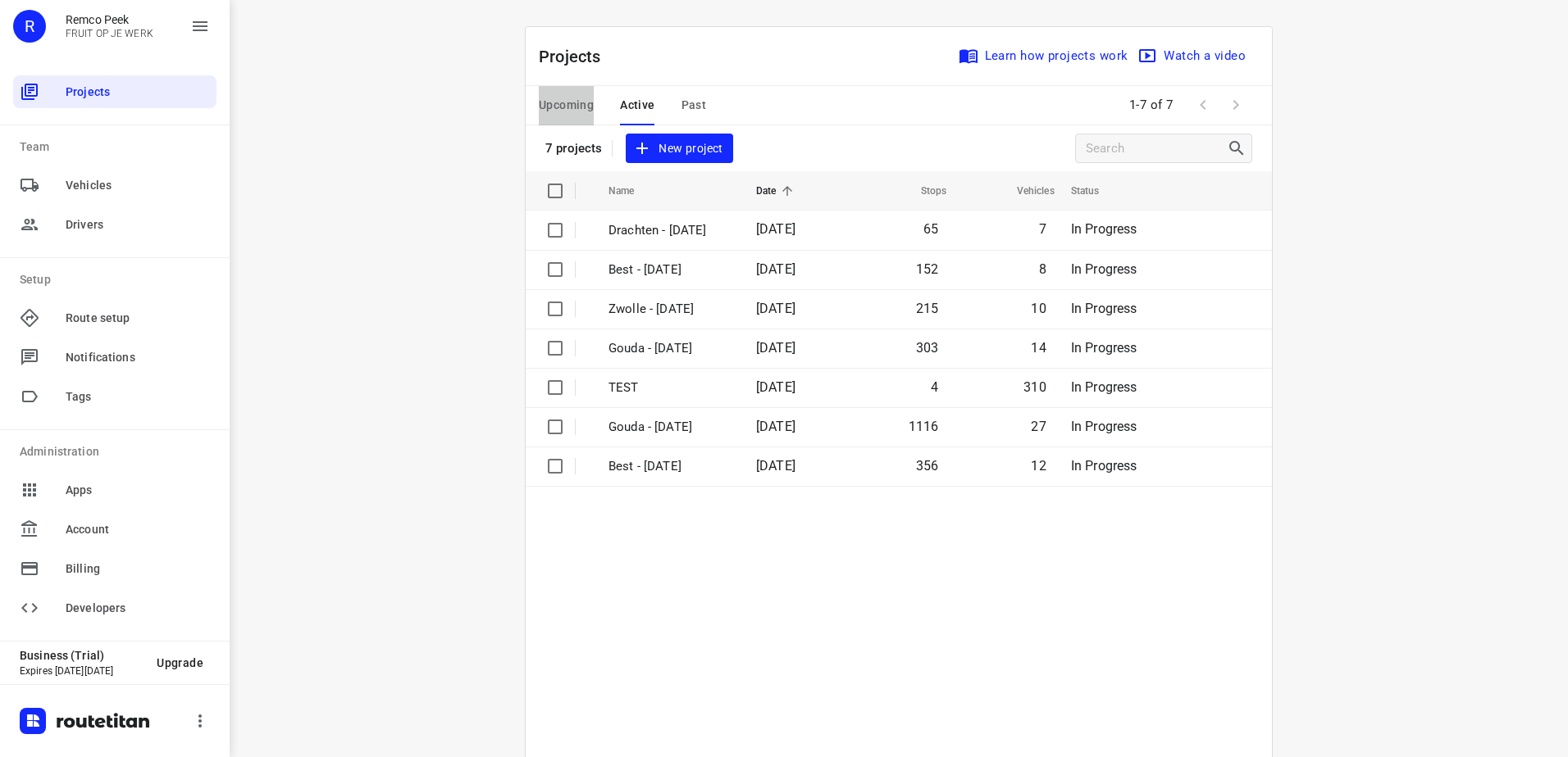
click at [579, 102] on span "Upcoming" at bounding box center [566, 105] width 55 height 21
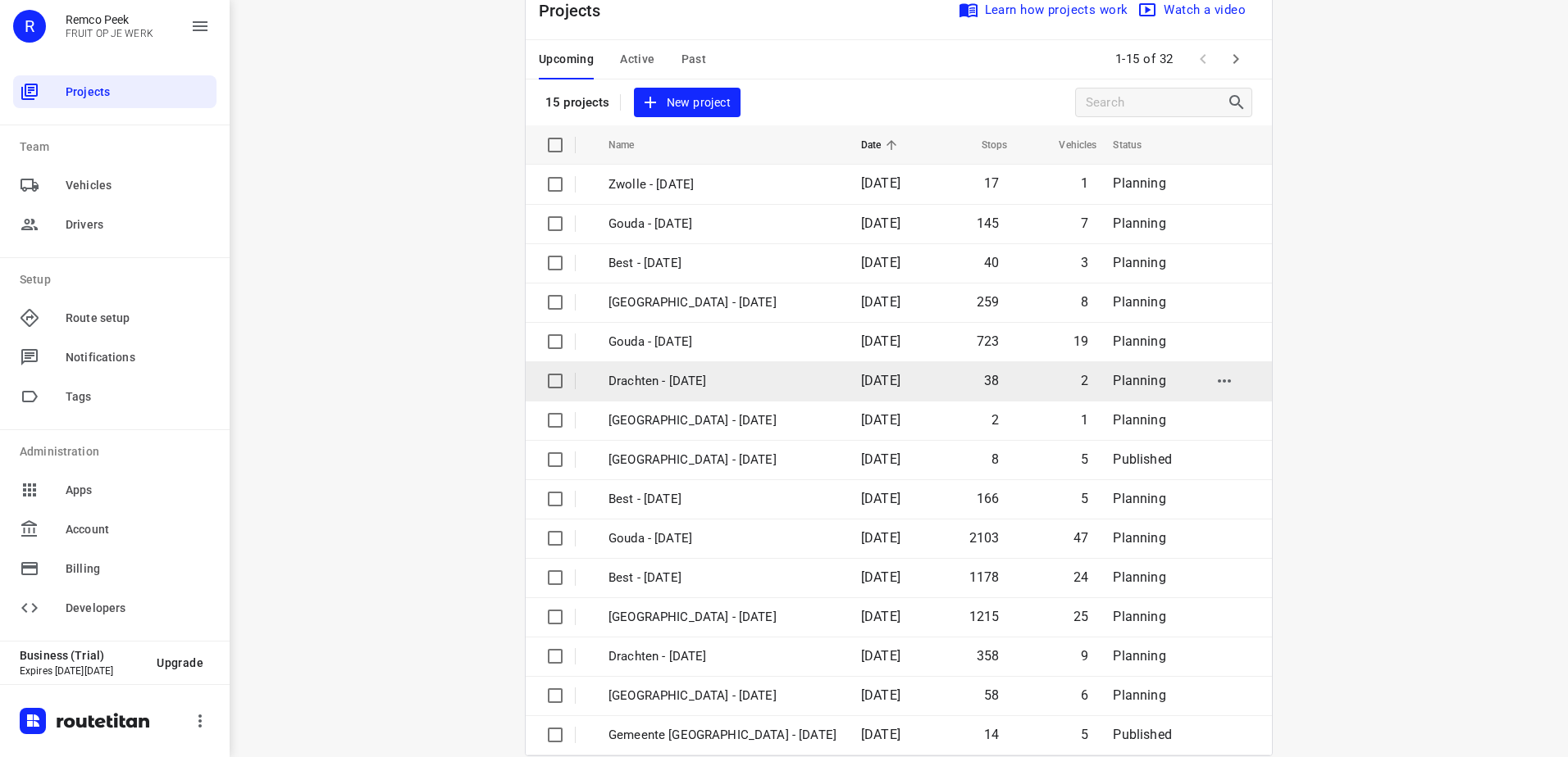
scroll to position [71, 0]
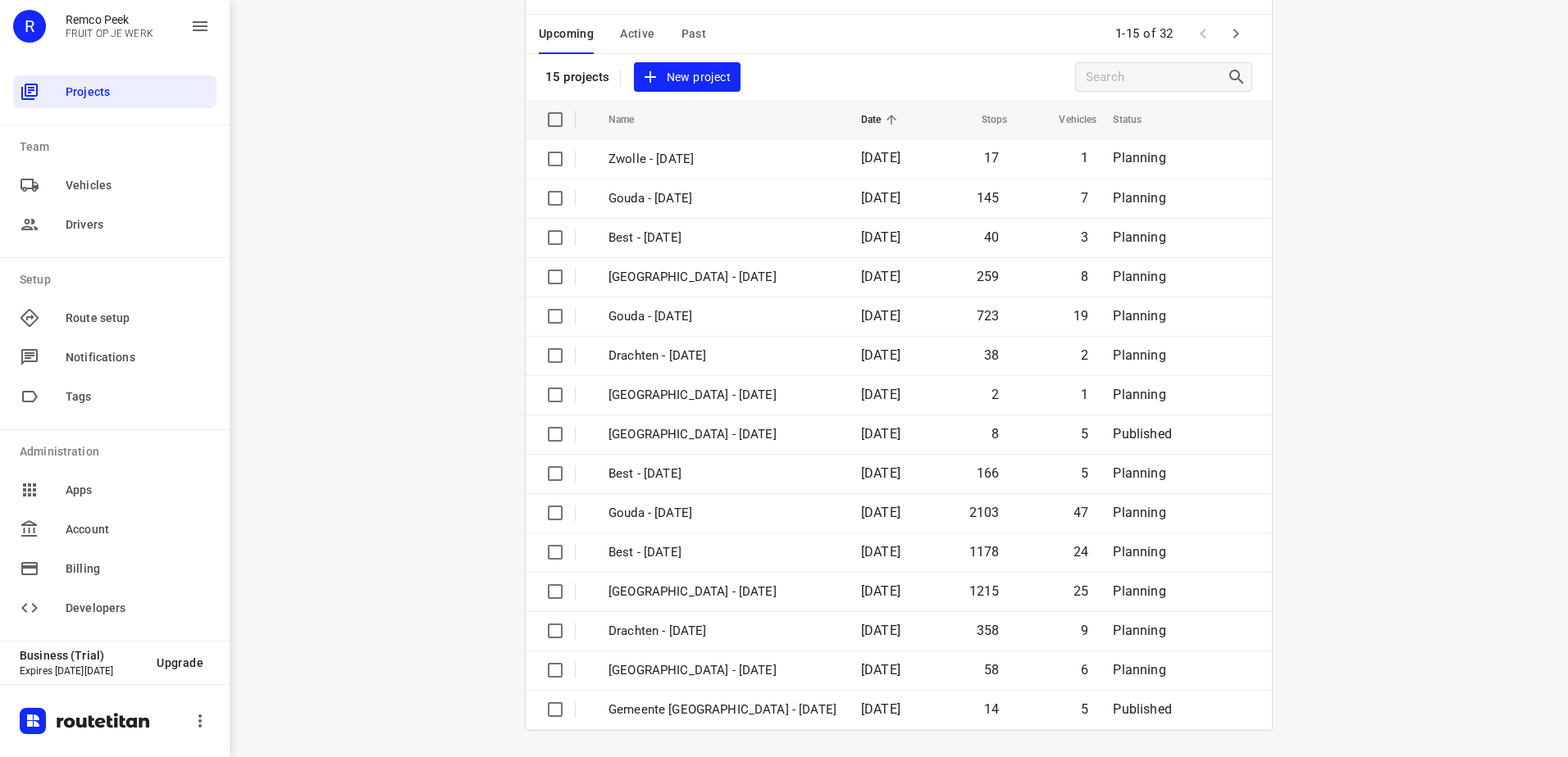
click at [1225, 21] on button "button" at bounding box center [1235, 33] width 33 height 33
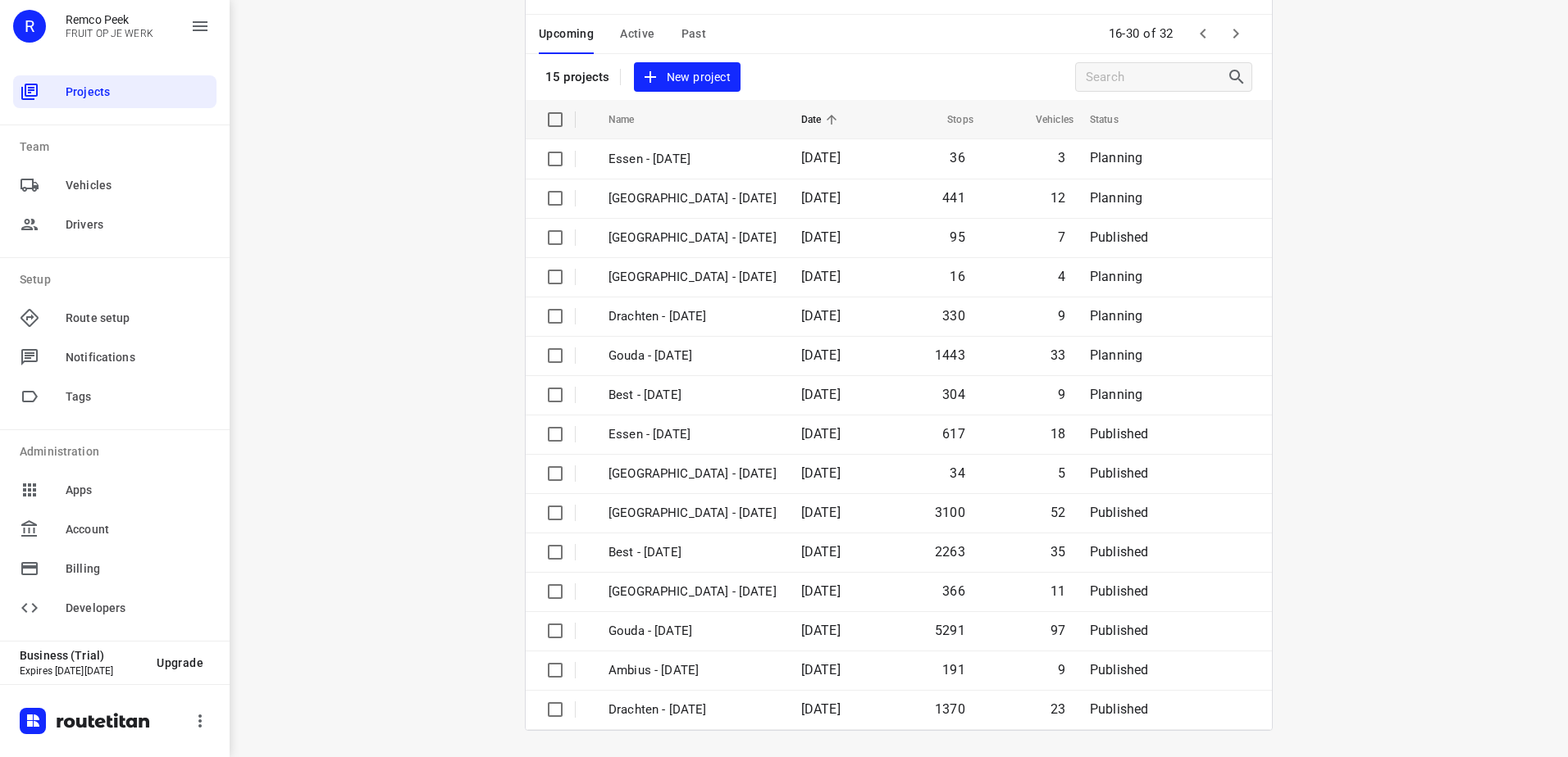
click at [645, 44] on span "Active" at bounding box center [637, 34] width 34 height 21
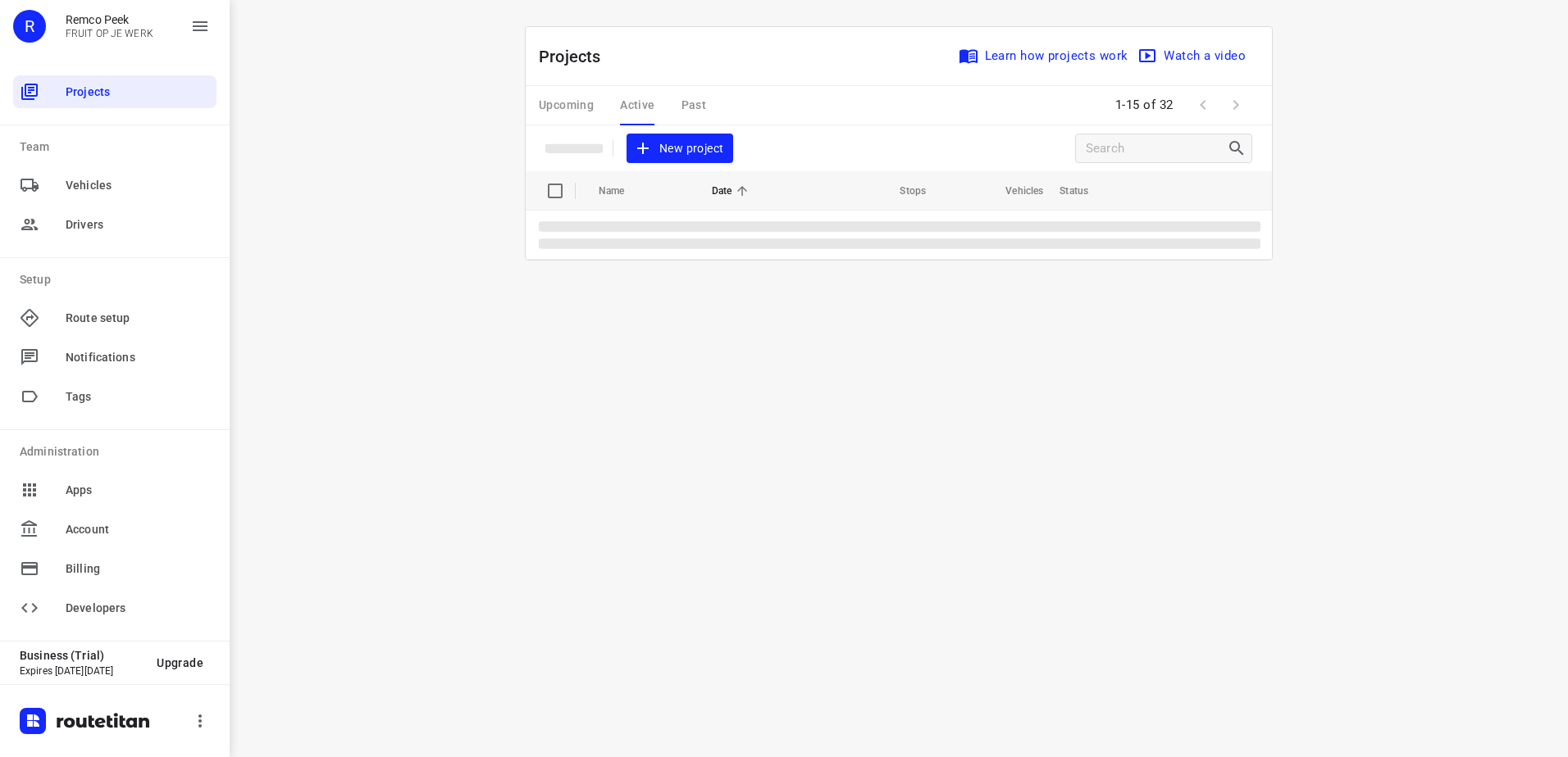
scroll to position [0, 0]
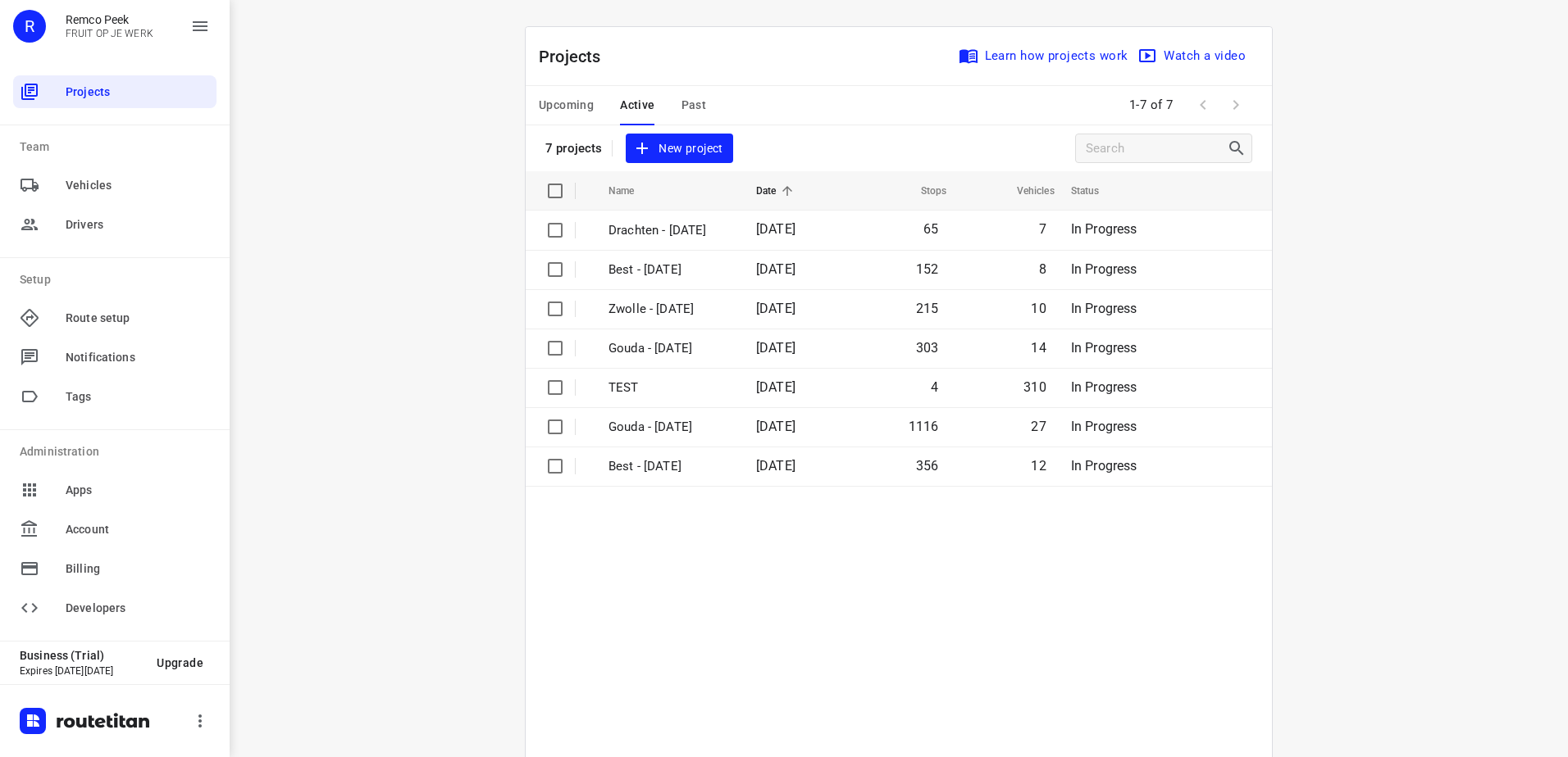
click at [570, 103] on span "Upcoming" at bounding box center [566, 105] width 55 height 21
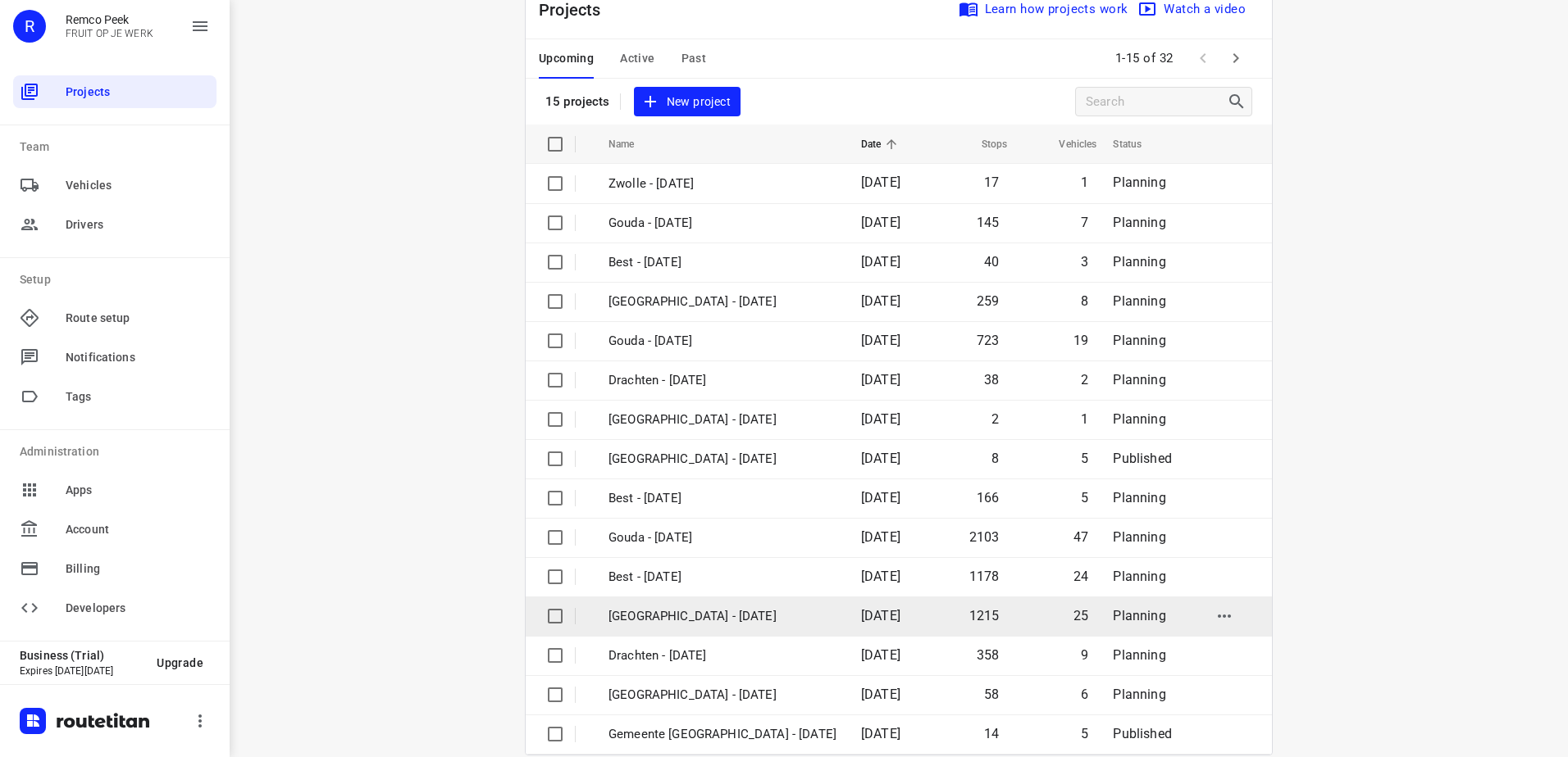
scroll to position [71, 0]
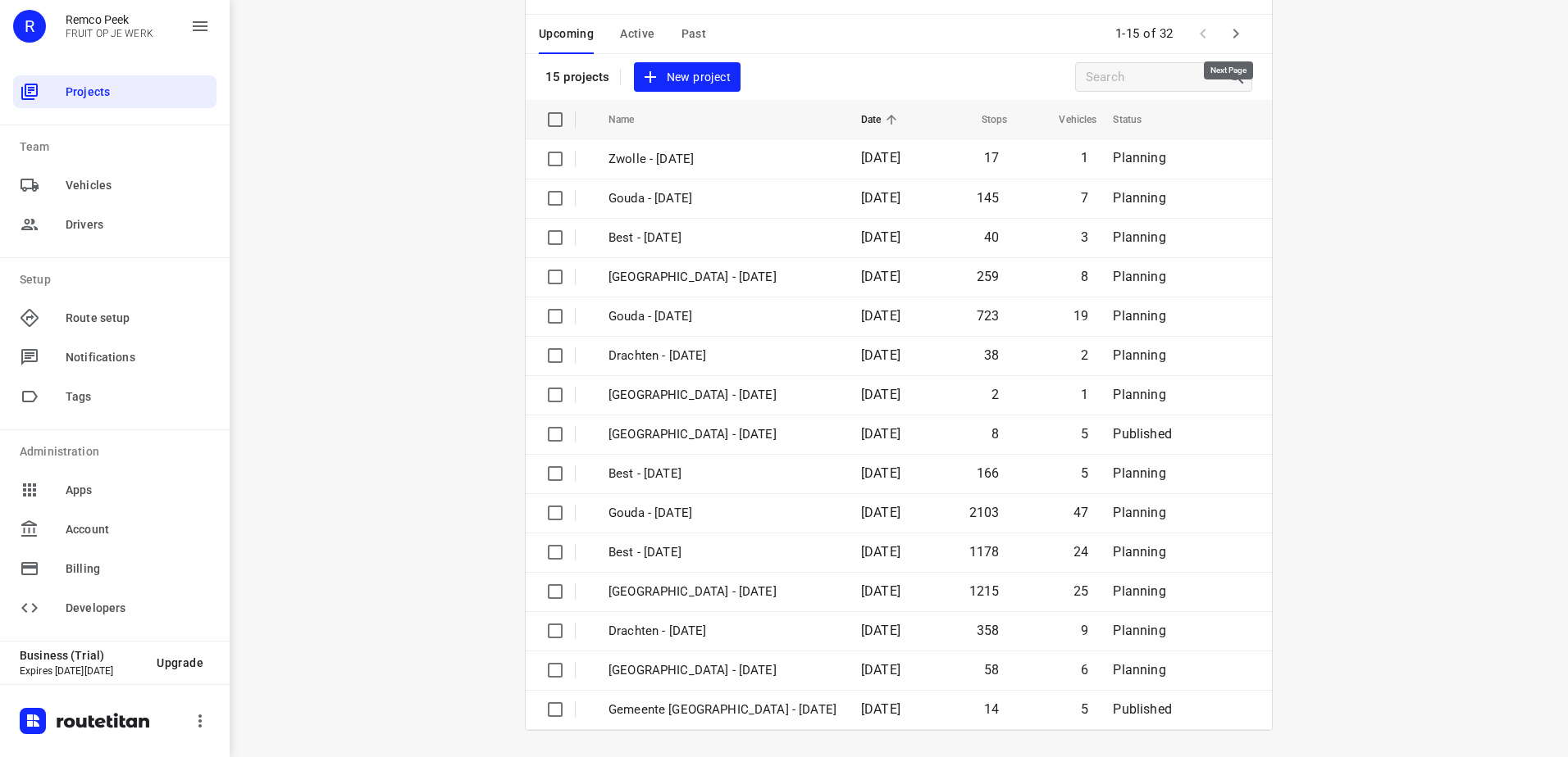
click at [1226, 29] on icon "button" at bounding box center [1235, 33] width 20 height 20
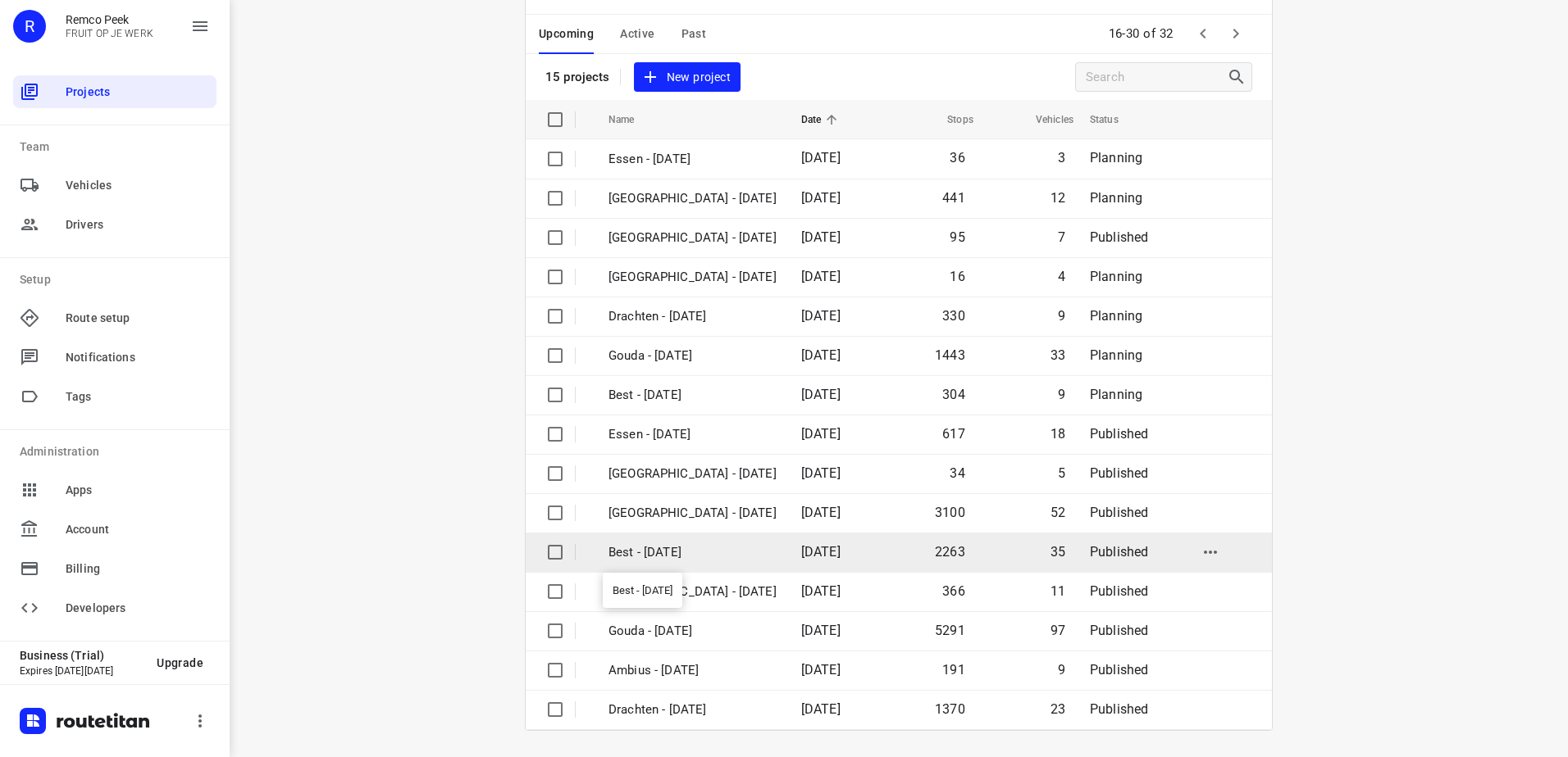
click at [742, 556] on p "Best - [DATE]" at bounding box center [692, 553] width 168 height 19
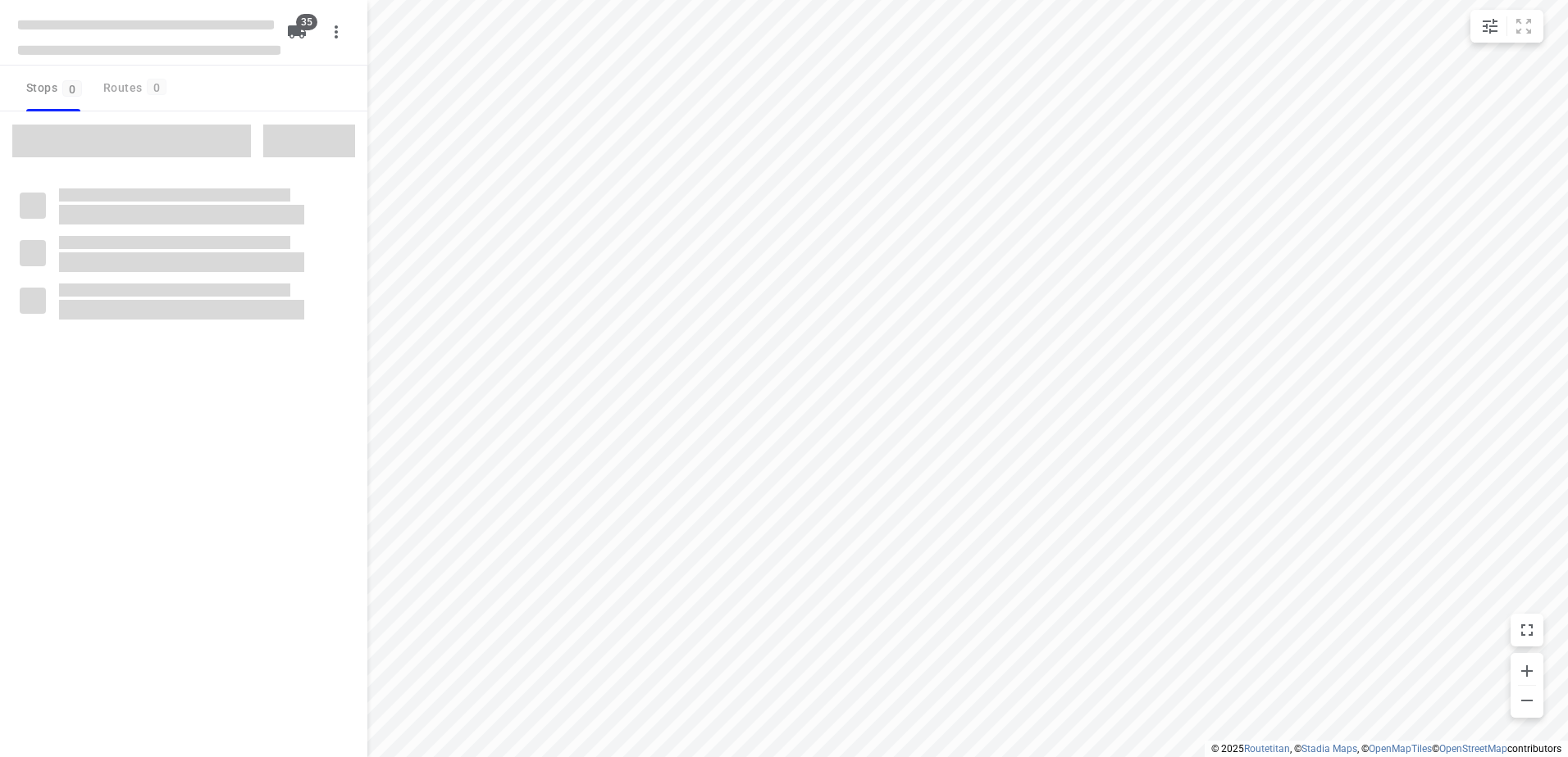
checkbox input "true"
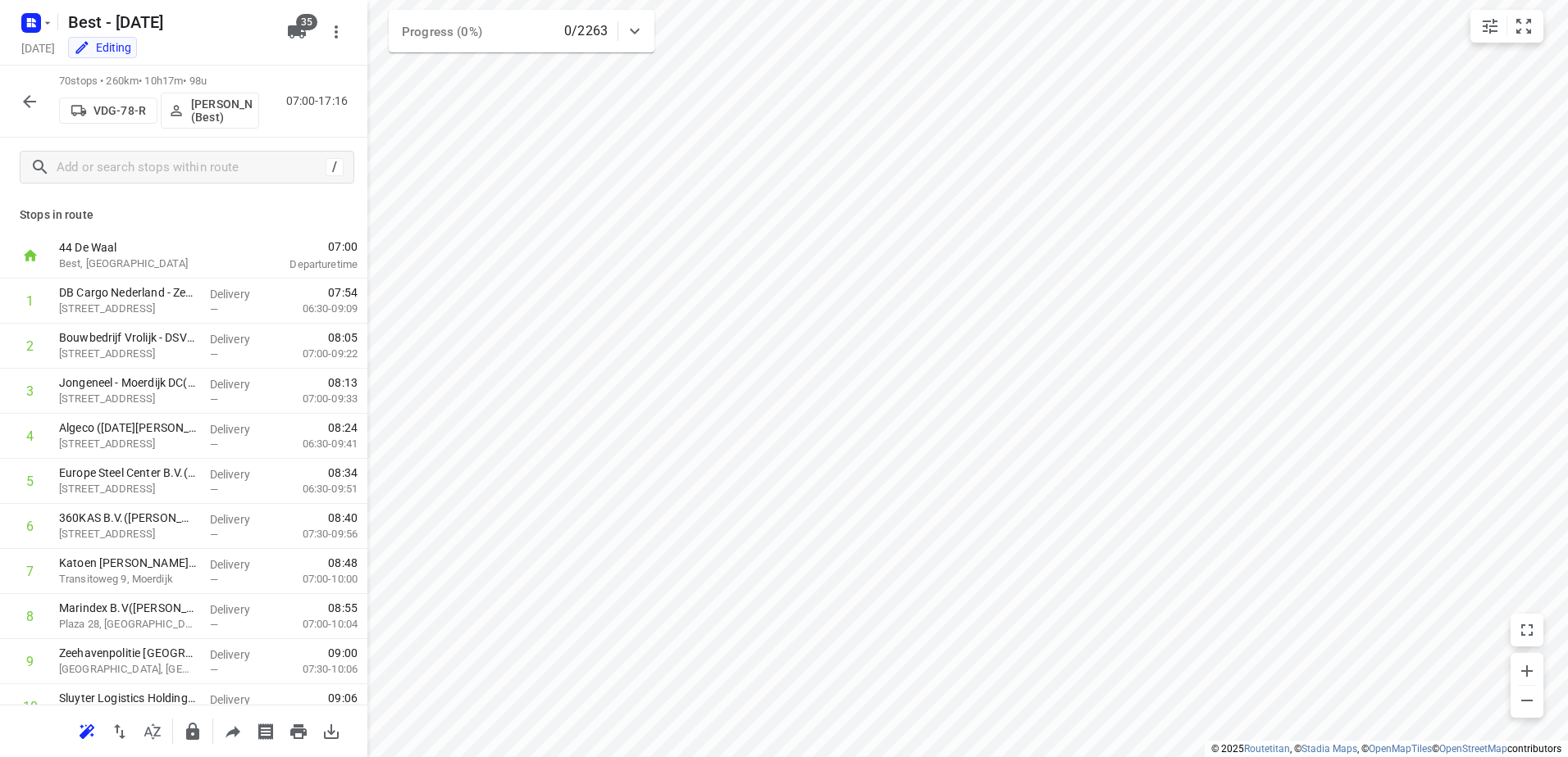
click at [214, 122] on p "[PERSON_NAME] (Best)" at bounding box center [221, 110] width 61 height 27
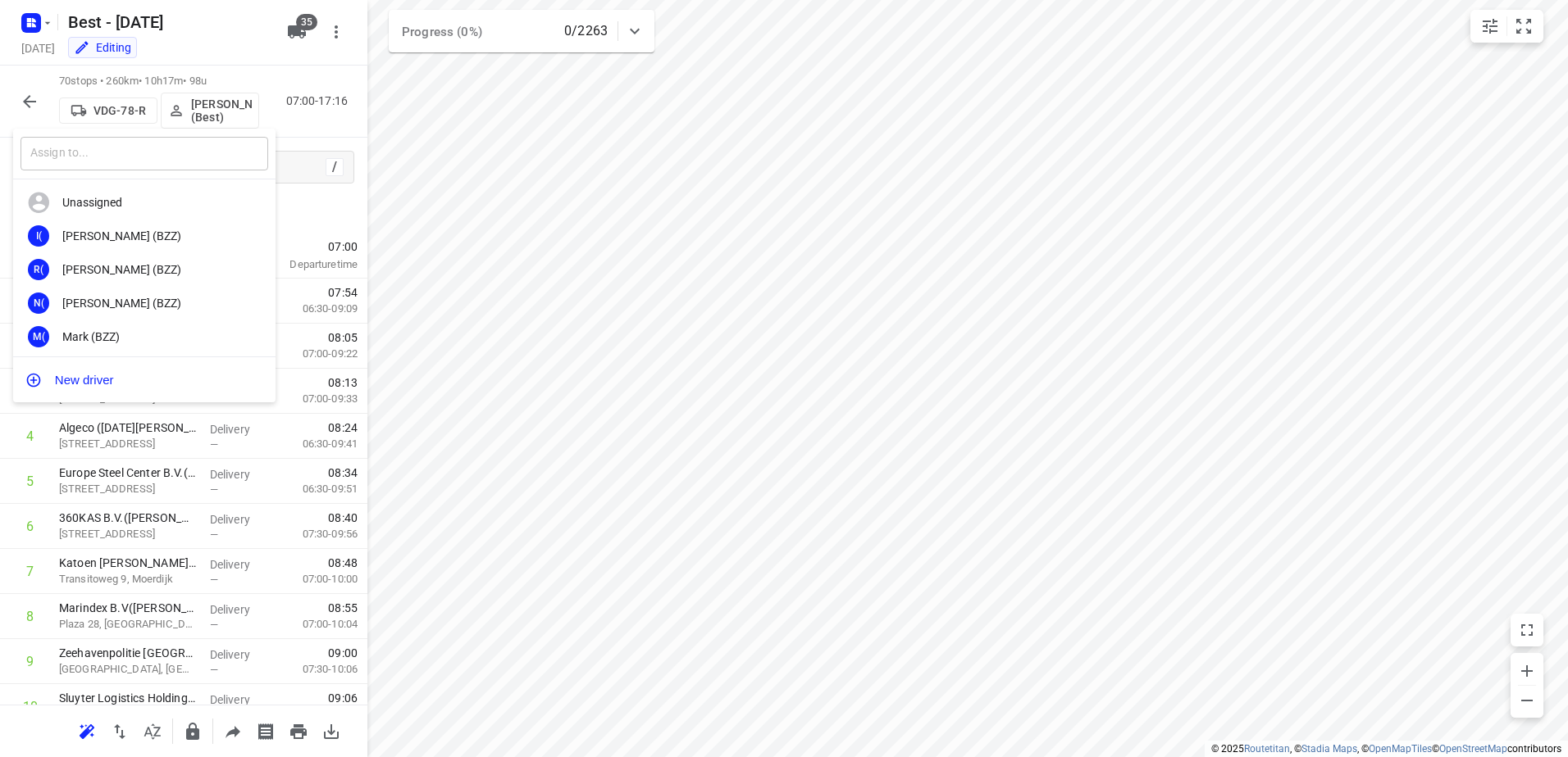
click at [164, 151] on input "text" at bounding box center [144, 153] width 247 height 33
type input "Ine"
click at [133, 328] on div "7E 73. [PERSON_NAME]" at bounding box center [144, 336] width 263 height 33
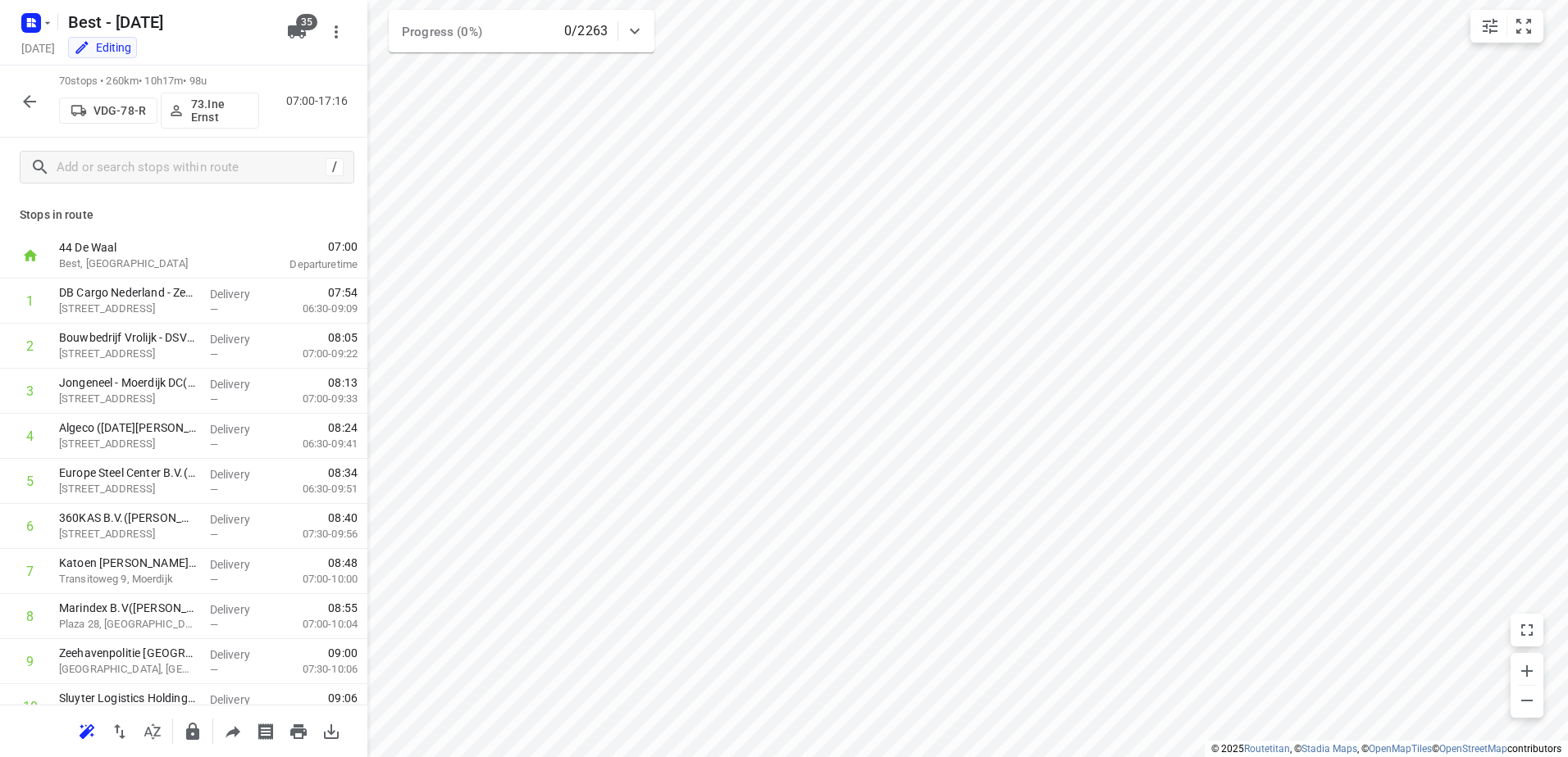
click at [1567, 121] on html "i © 2025 Routetitan , © Stadia Maps , © OpenMapTiles © OpenStreetMap contributo…" at bounding box center [784, 378] width 1568 height 757
